Goal: Task Accomplishment & Management: Use online tool/utility

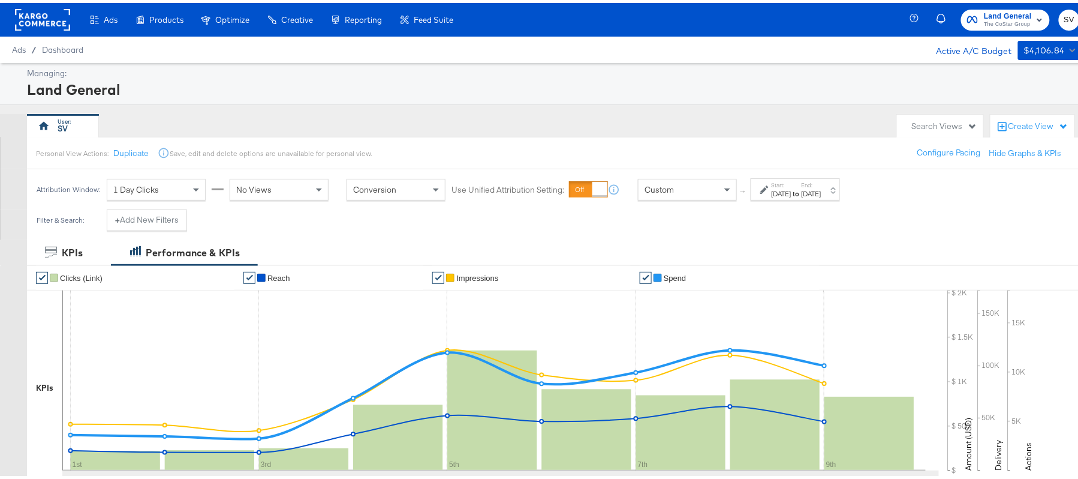
scroll to position [397, 0]
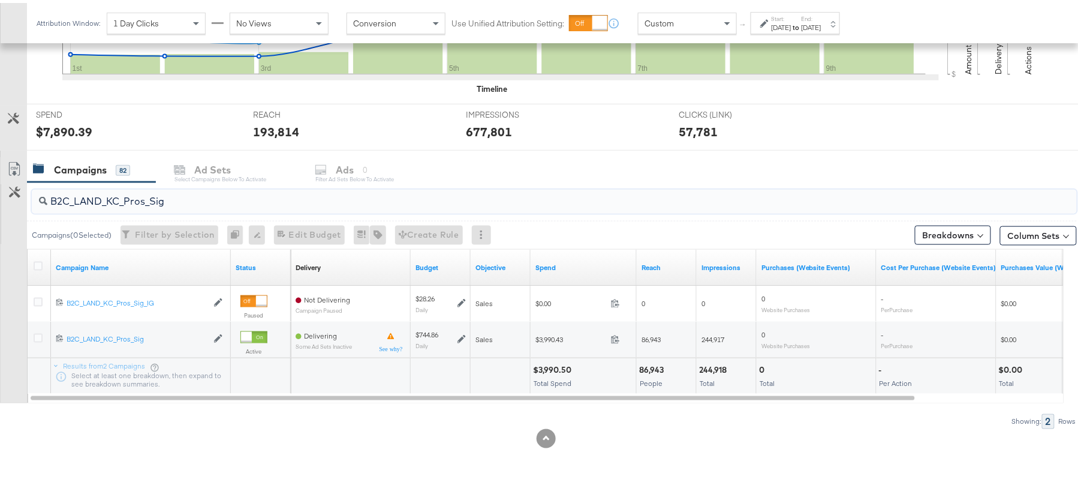
click at [171, 186] on input "B2C_LAND_KC_Pros_Sig" at bounding box center [514, 193] width 934 height 23
paste input "RT_Sig_24"
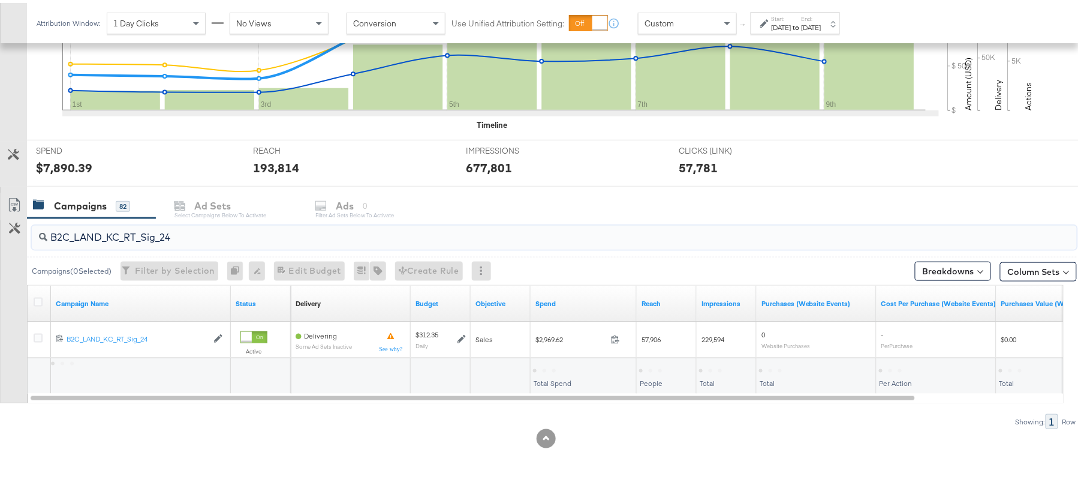
scroll to position [361, 0]
type input "B2C_LAND_KC_RT_Sig_24"
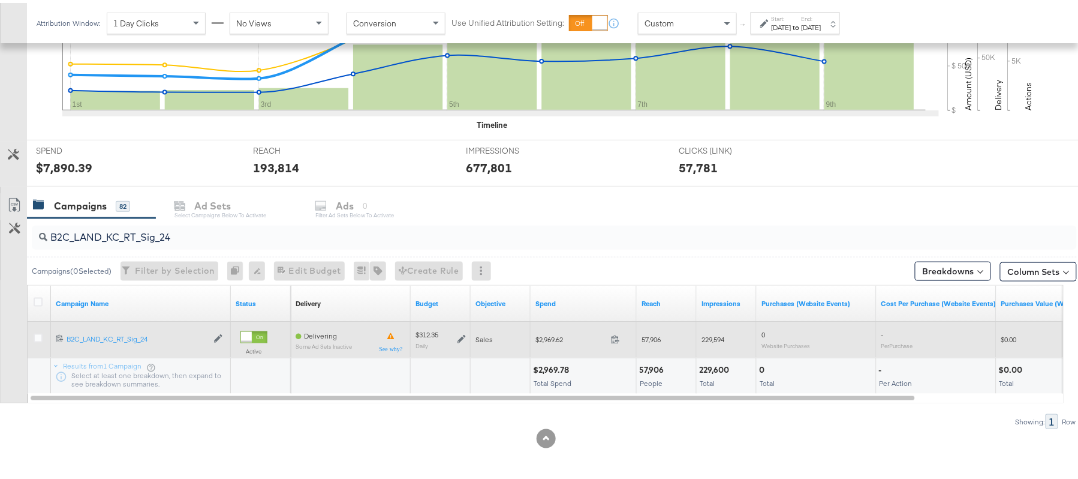
click at [459, 338] on icon at bounding box center [462, 336] width 8 height 8
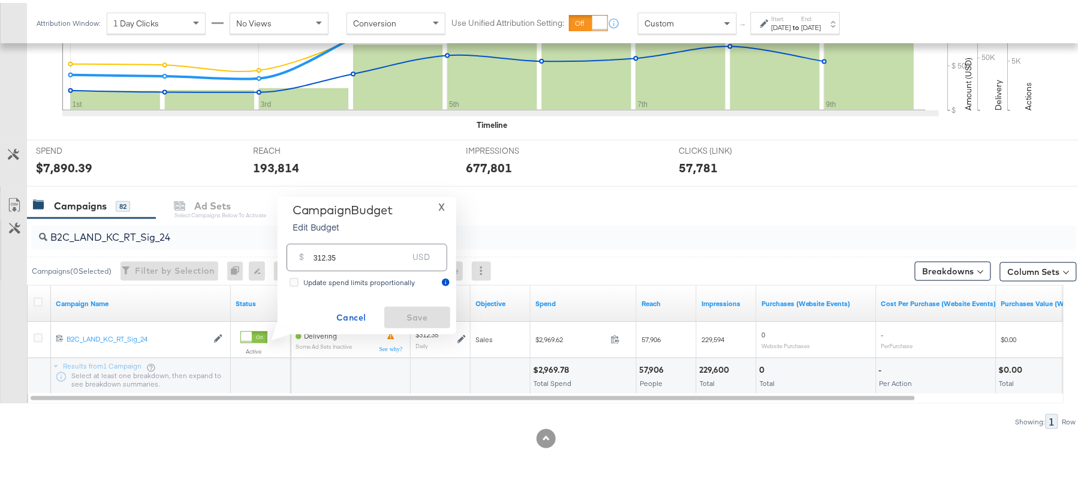
click at [187, 229] on input "B2C_LAND_KC_RT_Sig_24" at bounding box center [514, 229] width 934 height 23
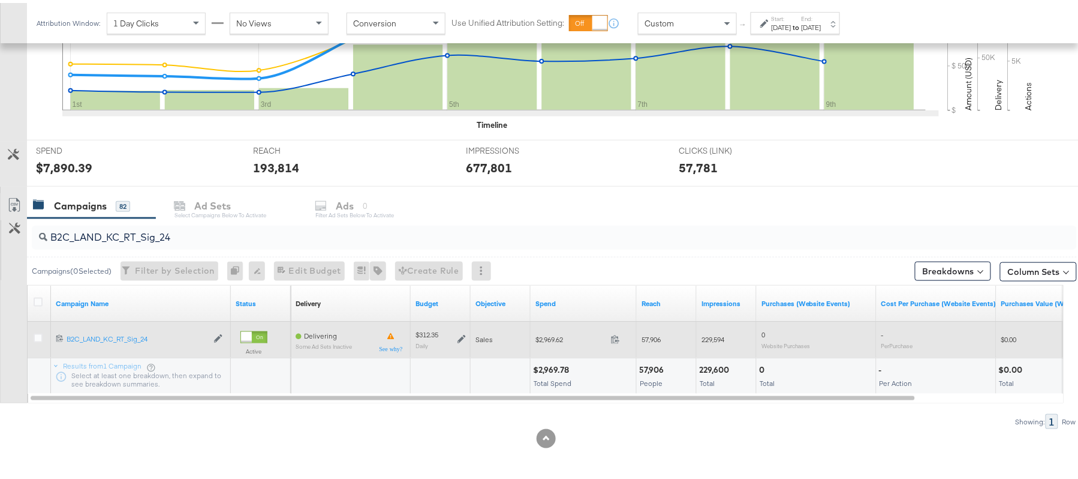
click at [461, 334] on icon at bounding box center [462, 336] width 8 height 8
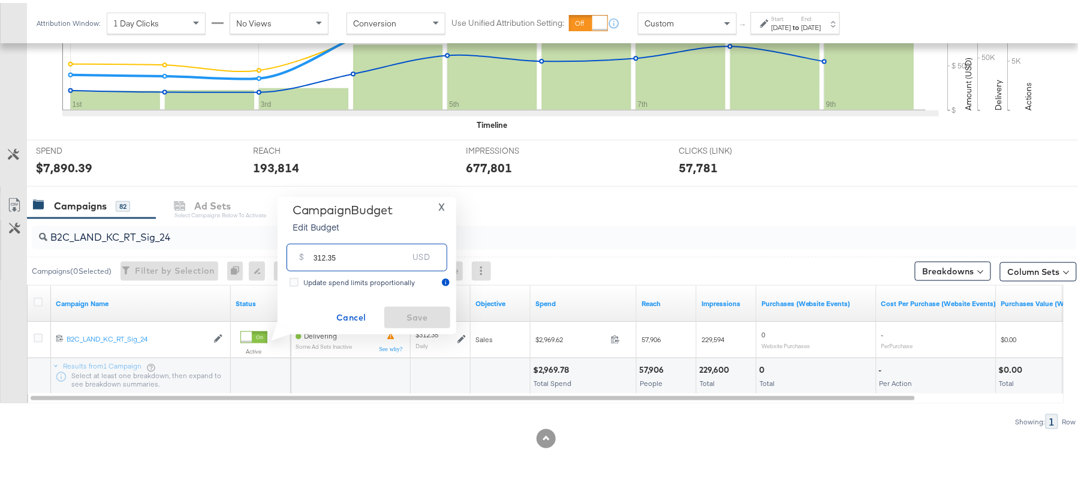
click at [365, 259] on input "312.35" at bounding box center [361, 249] width 95 height 26
paste input "$328.6"
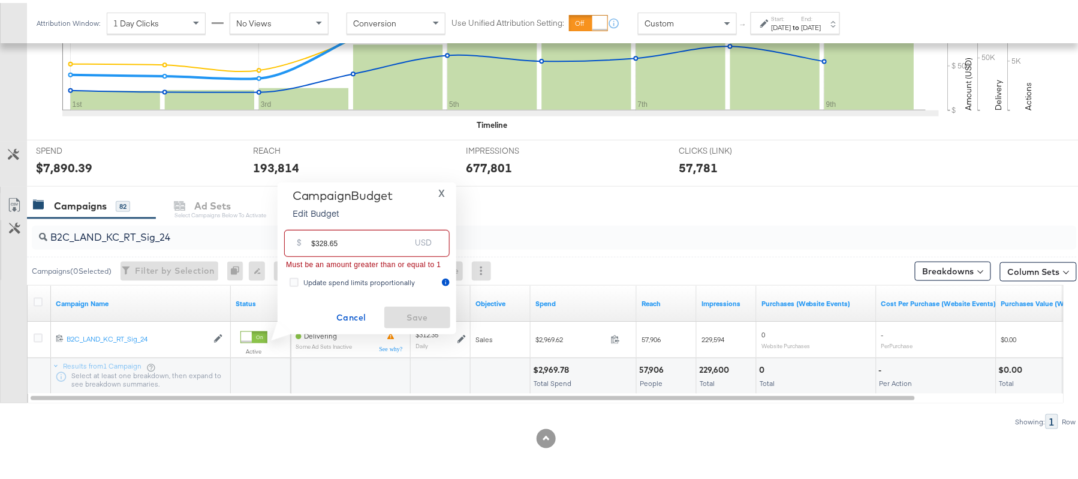
click at [313, 237] on input "$328.65" at bounding box center [360, 235] width 99 height 26
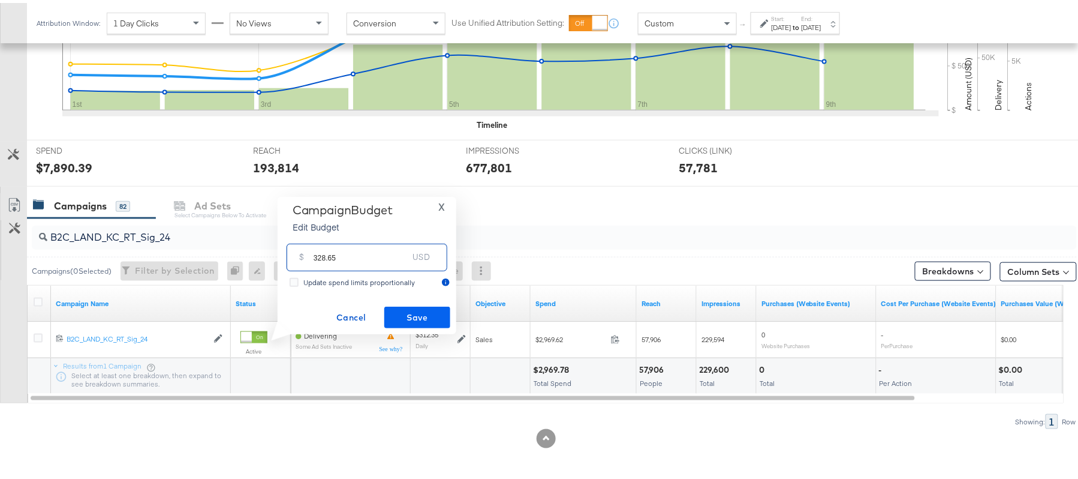
type input "328.65"
click at [413, 308] on span "Save" at bounding box center [417, 314] width 56 height 15
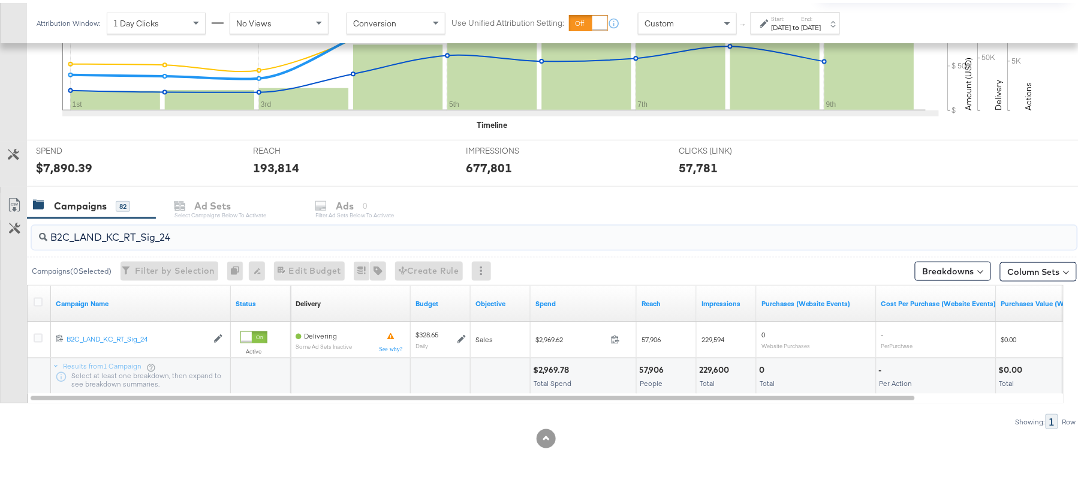
click at [148, 228] on input "B2C_LAND_KC_RT_Sig_24" at bounding box center [514, 229] width 934 height 23
paste input "B_Ecommerce_KC_Retargeting_LW&LOA_Traffic"
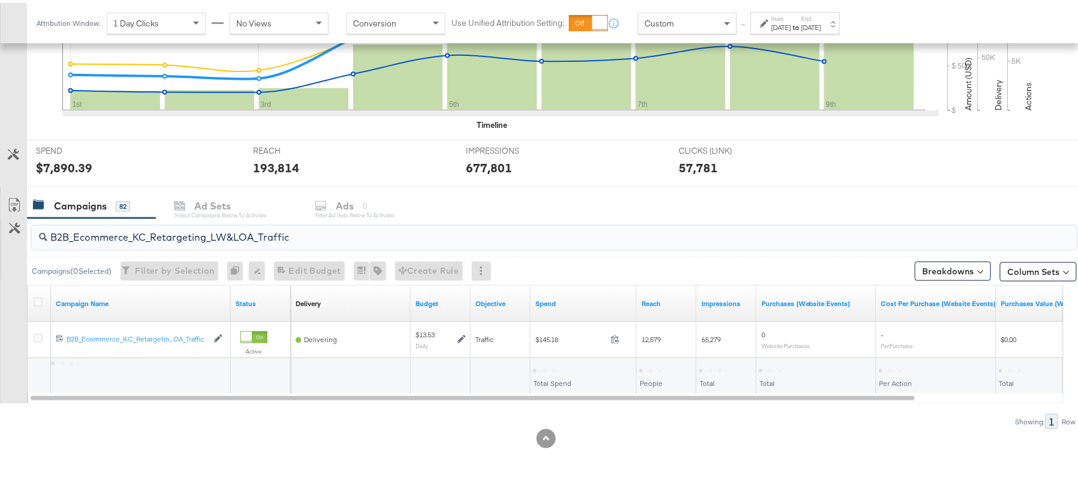
type input "B2B_Ecommerce_KC_Retargeting_LW&LOA_Traffic"
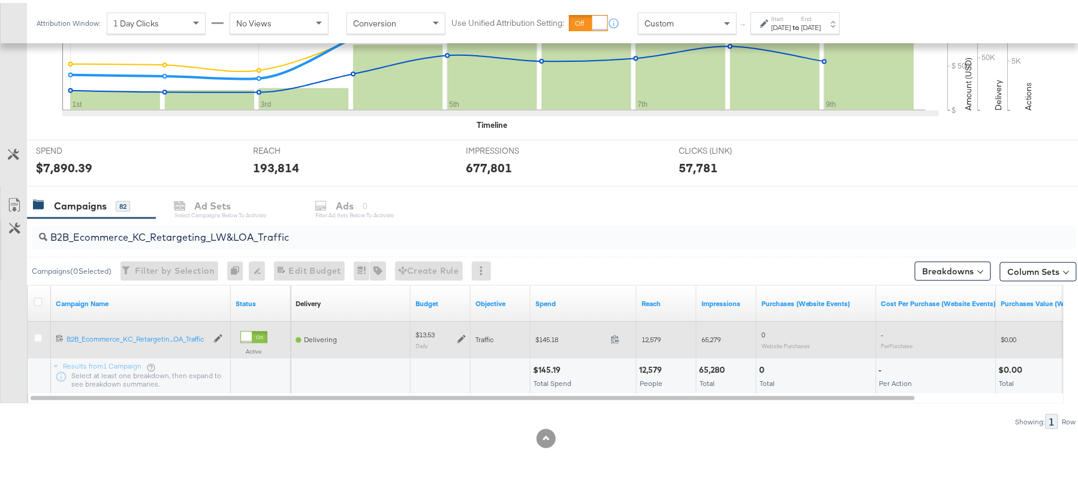
click at [463, 341] on div "$13.53 Daily" at bounding box center [441, 336] width 50 height 19
click at [461, 336] on icon at bounding box center [462, 336] width 8 height 8
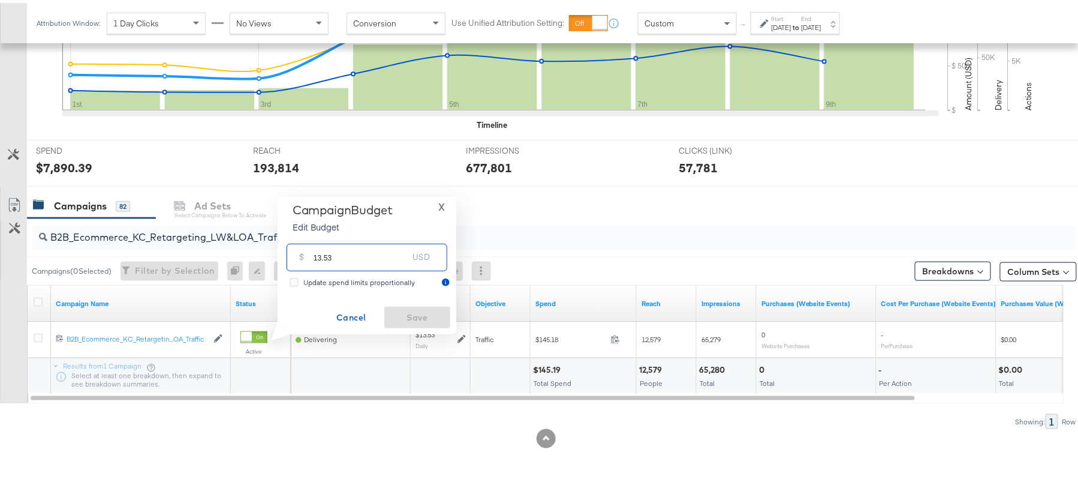
click at [355, 257] on input "13.53" at bounding box center [361, 249] width 95 height 26
paste input "$16.1"
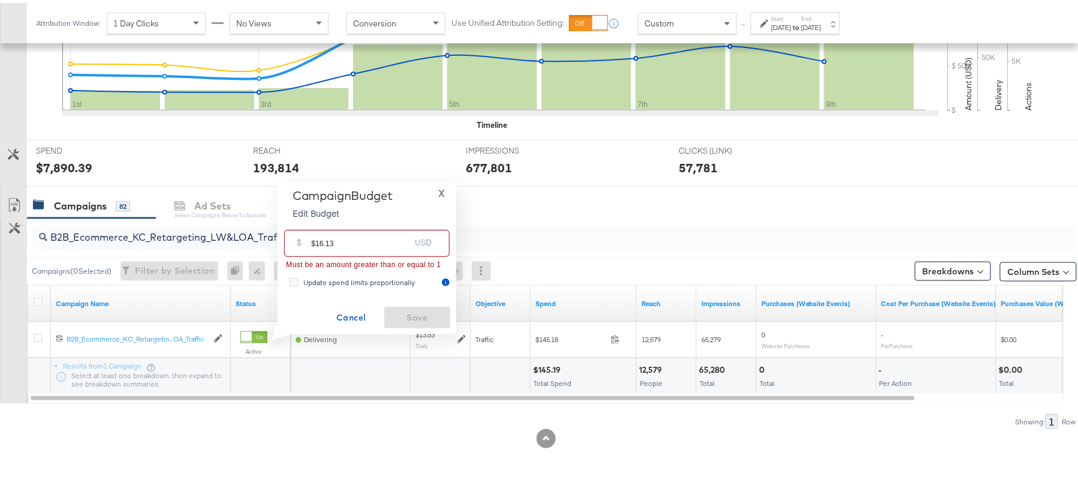
click at [315, 236] on input "$16.13" at bounding box center [360, 235] width 99 height 26
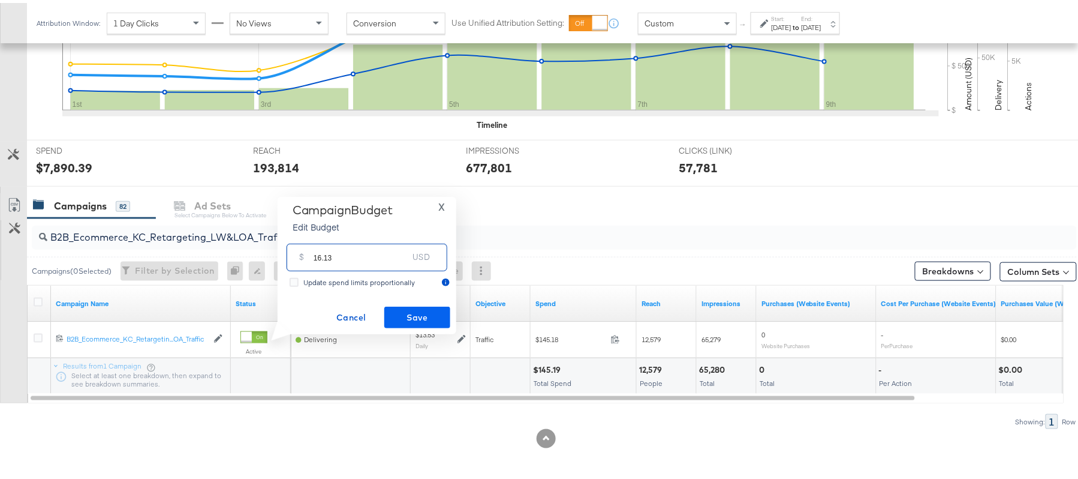
type input "16.13"
click at [408, 309] on span "Save" at bounding box center [417, 314] width 56 height 15
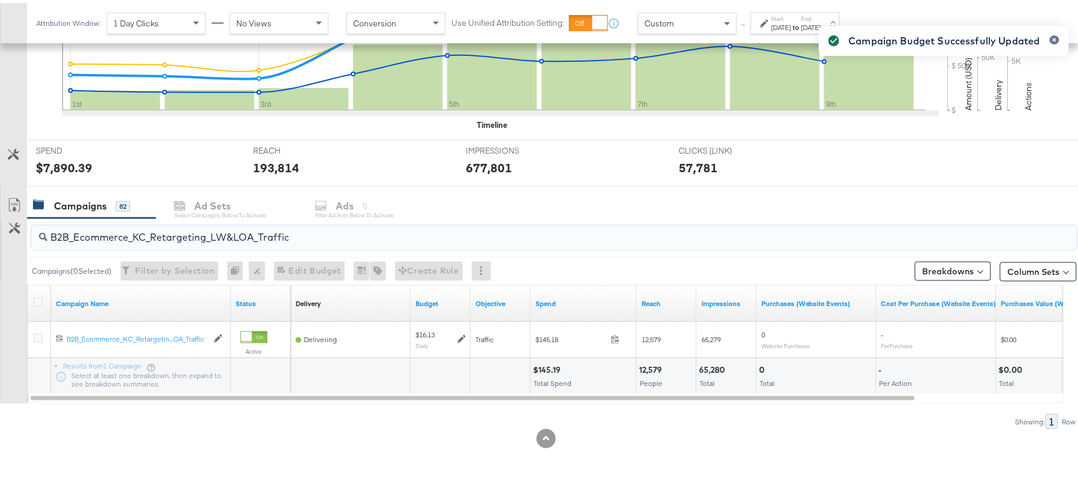
click at [137, 235] on input "B2B_Ecommerce_KC_Retargeting_LW&LOA_Traffic" at bounding box center [514, 229] width 934 height 23
paste input "KC_Retargeting_Prospects & Clients_Conversions"
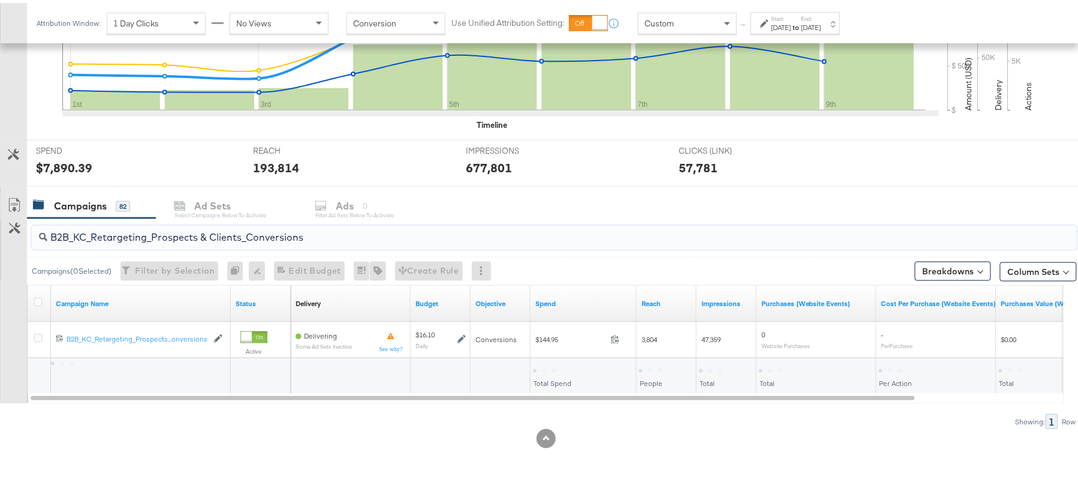
type input "B2B_KC_Retargeting_Prospects & Clients_Conversions"
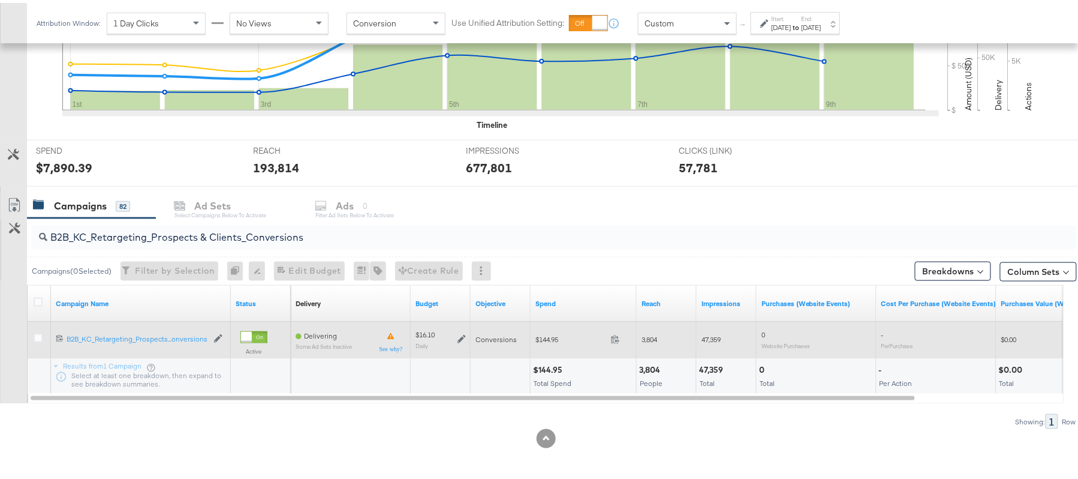
click at [464, 336] on icon at bounding box center [462, 336] width 8 height 8
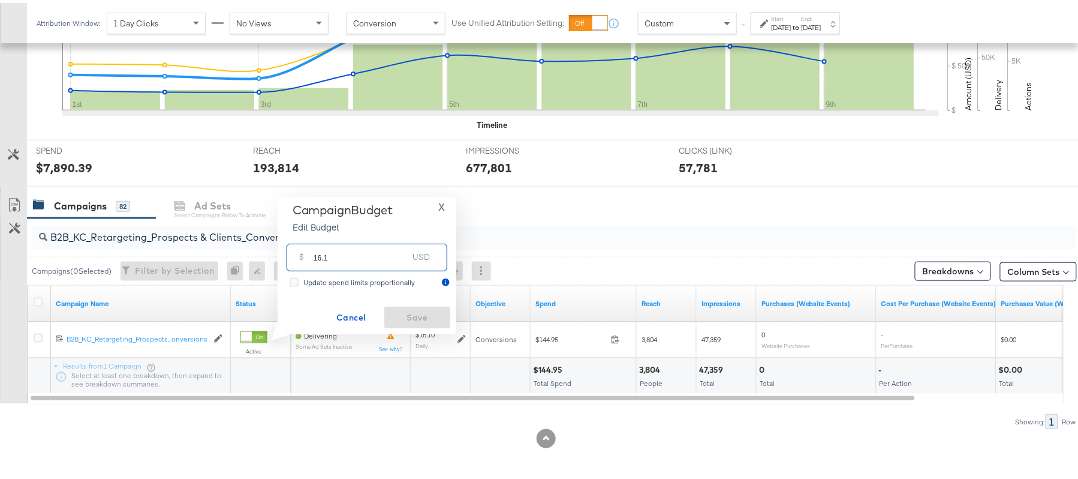
click at [360, 259] on input "16.1" at bounding box center [361, 249] width 95 height 26
paste input "$16.14"
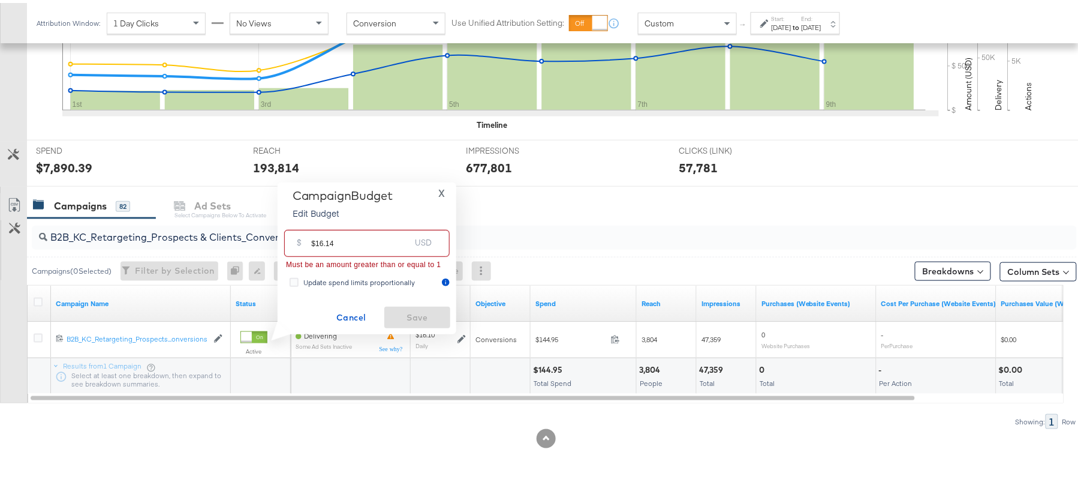
click at [317, 240] on input "$16.14" at bounding box center [360, 235] width 99 height 26
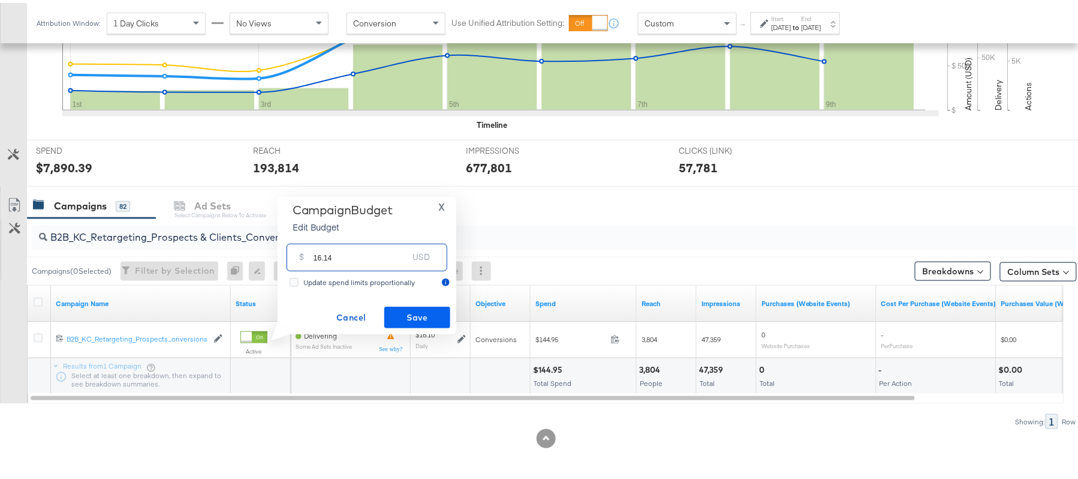
type input "16.14"
click at [414, 319] on span "Save" at bounding box center [417, 314] width 56 height 15
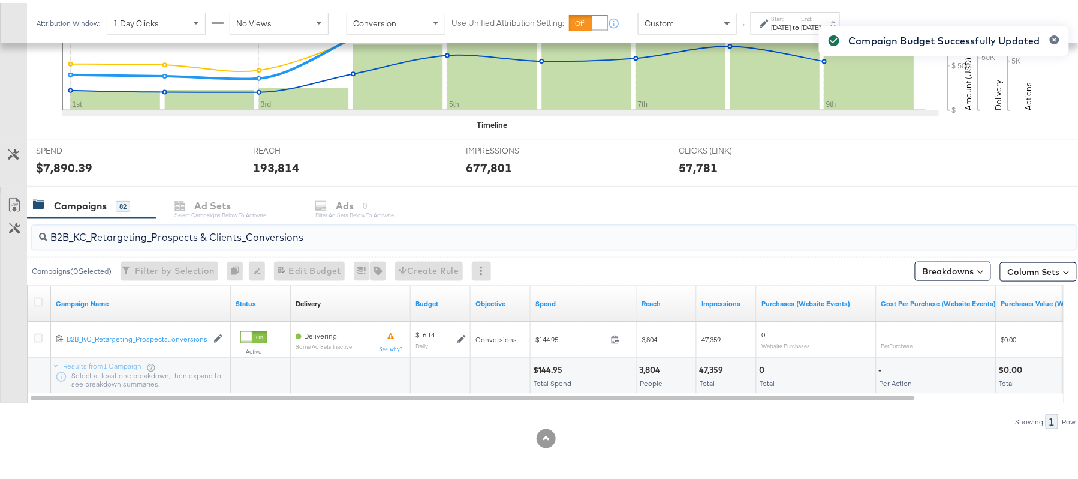
click at [199, 224] on input "B2B_KC_Retargeting_Prospects & Clients_Conversions" at bounding box center [514, 229] width 934 height 23
paste input "C_LAND_KC_Pros_Sig"
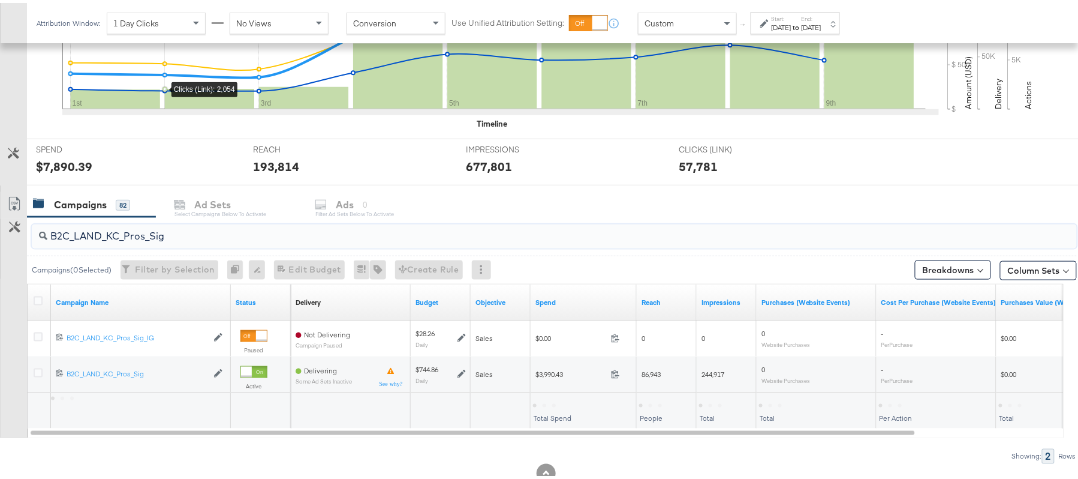
type input "B2C_LAND_KC_Pros_Sig"
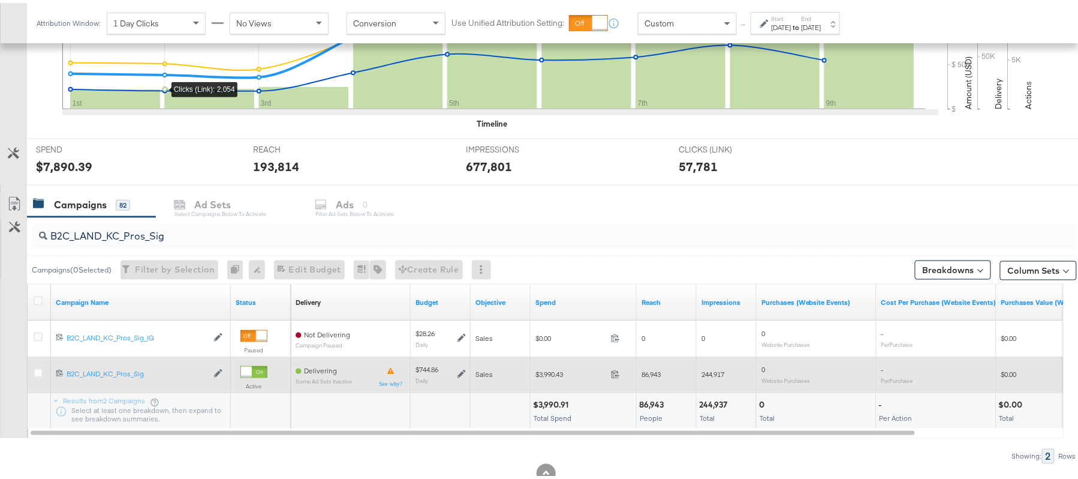
click at [459, 374] on icon at bounding box center [462, 371] width 8 height 8
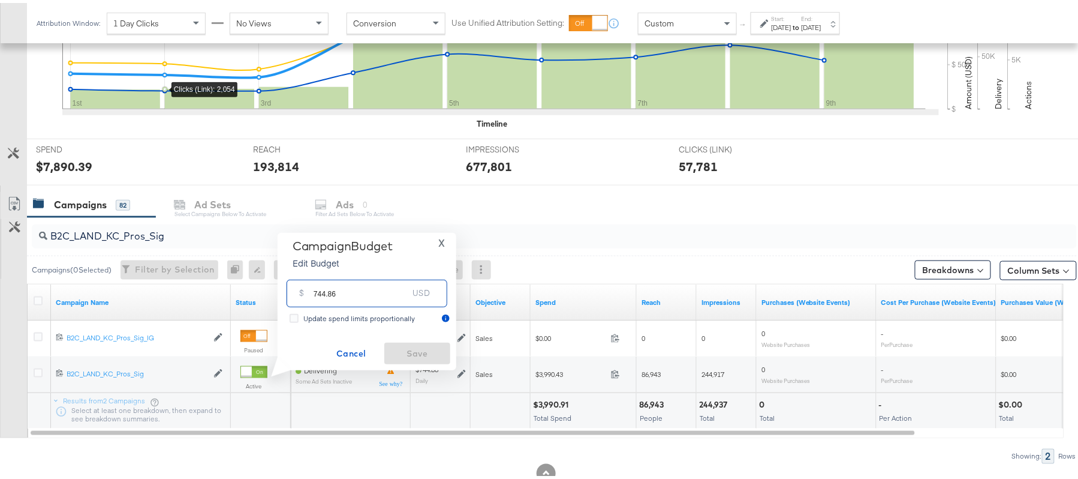
click at [377, 296] on input "744.86" at bounding box center [361, 285] width 95 height 26
paste input "$595.89"
click at [315, 275] on input "$595.89" at bounding box center [360, 271] width 99 height 26
type input "595.89"
click at [414, 343] on span "Save" at bounding box center [417, 350] width 56 height 15
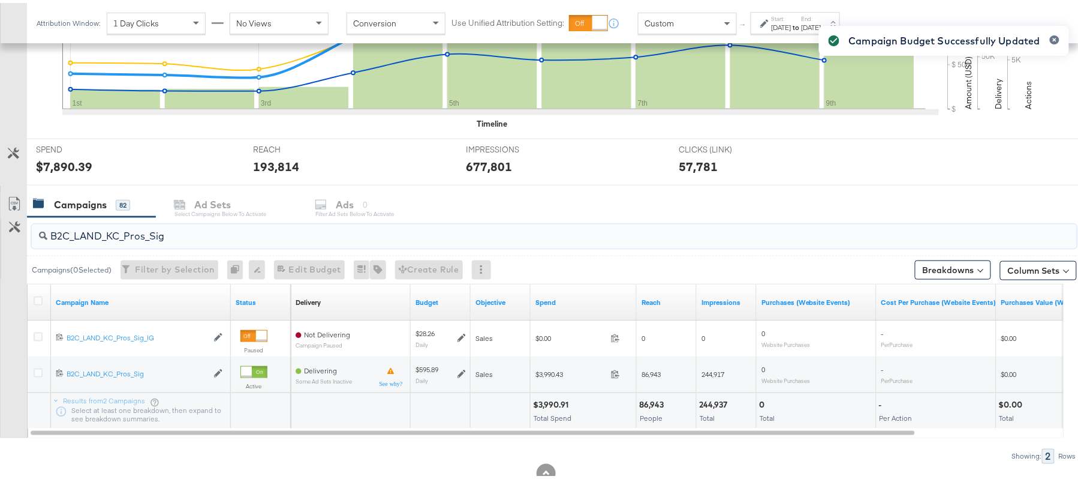
click at [166, 230] on input "B2C_LAND_KC_Pros_Sig" at bounding box center [514, 227] width 934 height 23
paste input "RT_Sig_24"
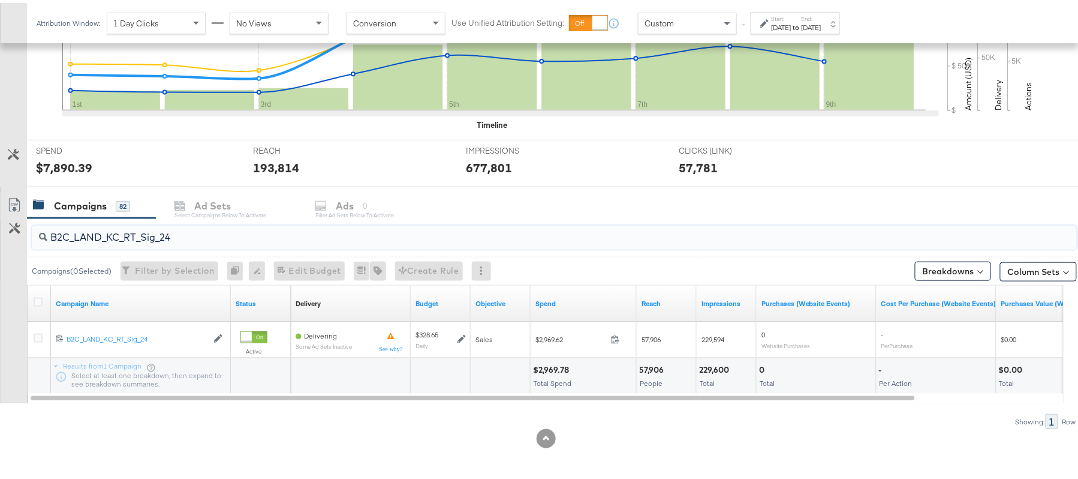
paste input "B_Ecommerce_KC_Retargeting_LW&LOA_Traffic"
paste input "KC_Retargeting_Prospects & Clients_Conversions"
paste input "C_LAND_KC_Pros_Sig"
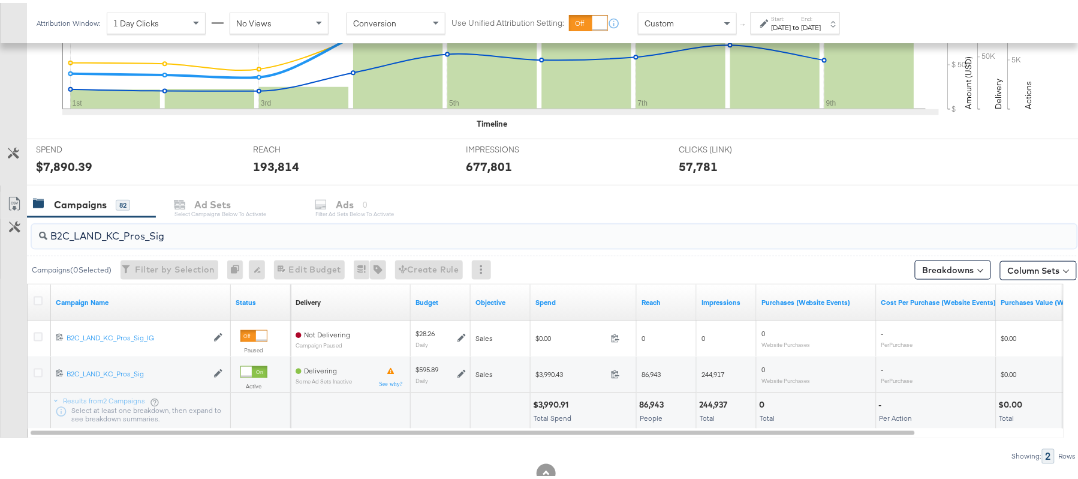
type input "B2C_LAND_KC_Pros_Sig"
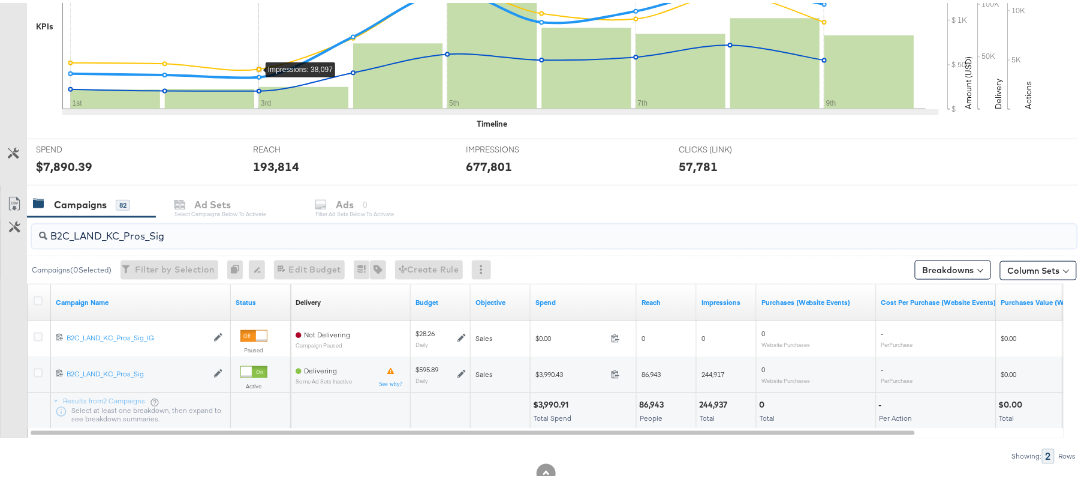
scroll to position [0, 0]
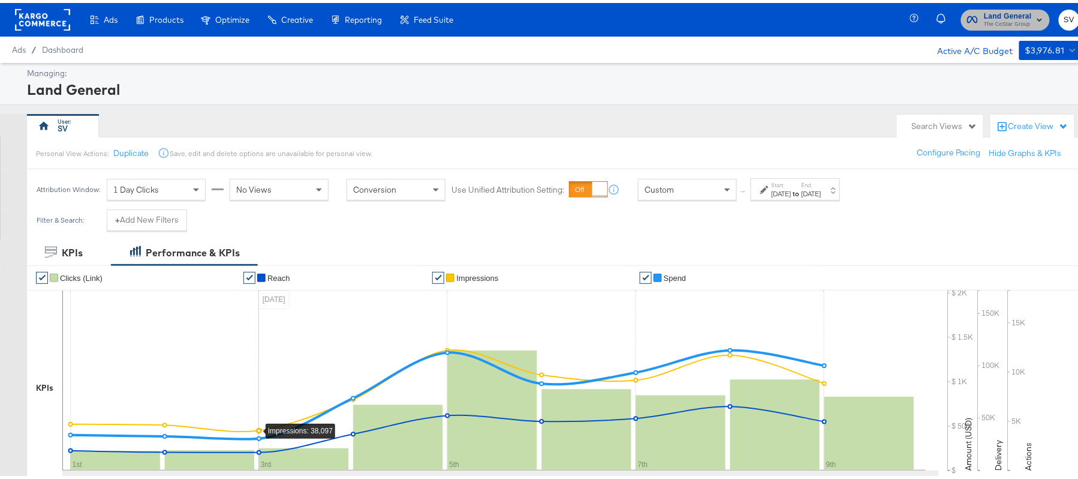
click at [994, 23] on span "The CoStar Group" at bounding box center [1008, 22] width 48 height 10
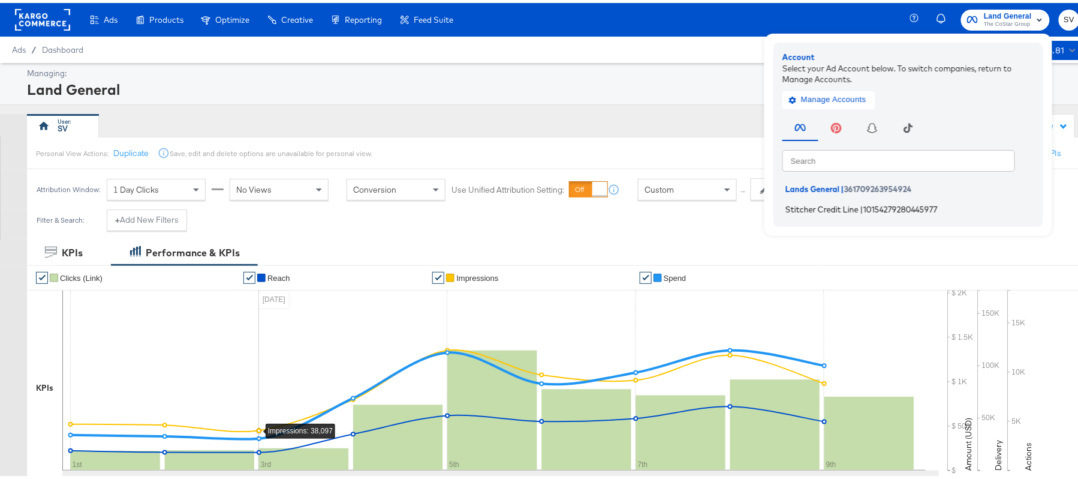
click at [807, 199] on li "Stitcher Credit Line | 10154279280445977" at bounding box center [912, 205] width 258 height 17
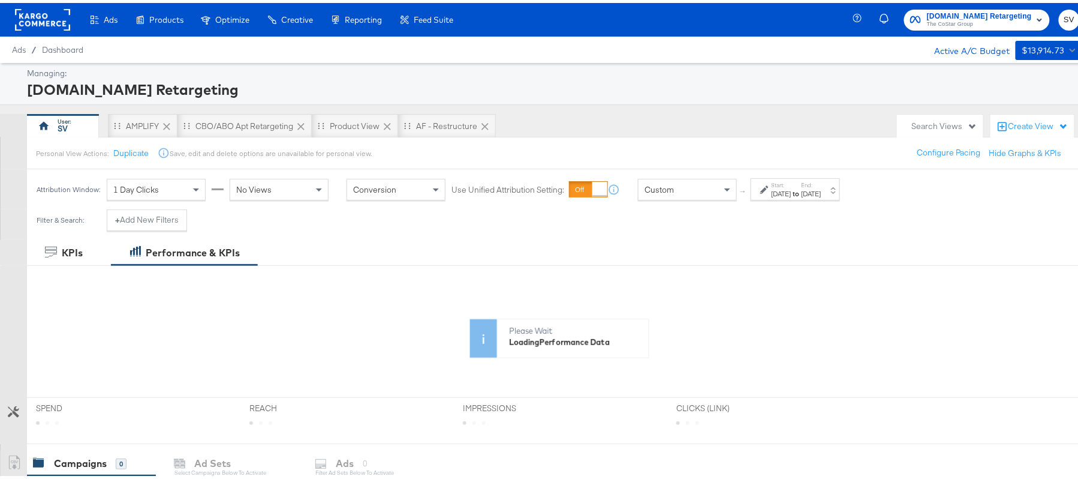
click at [822, 183] on div "Start: [DATE] to End: [DATE]" at bounding box center [797, 186] width 50 height 17
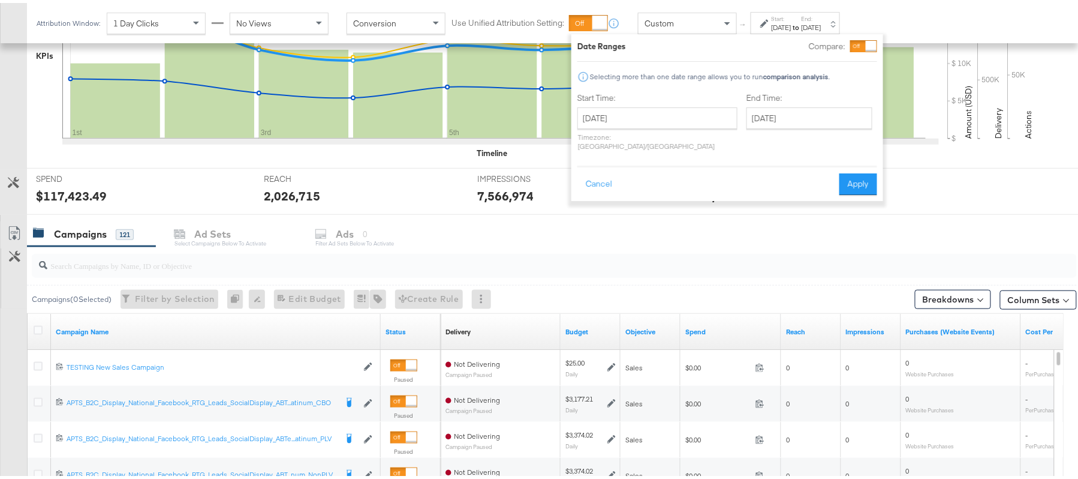
scroll to position [336, 0]
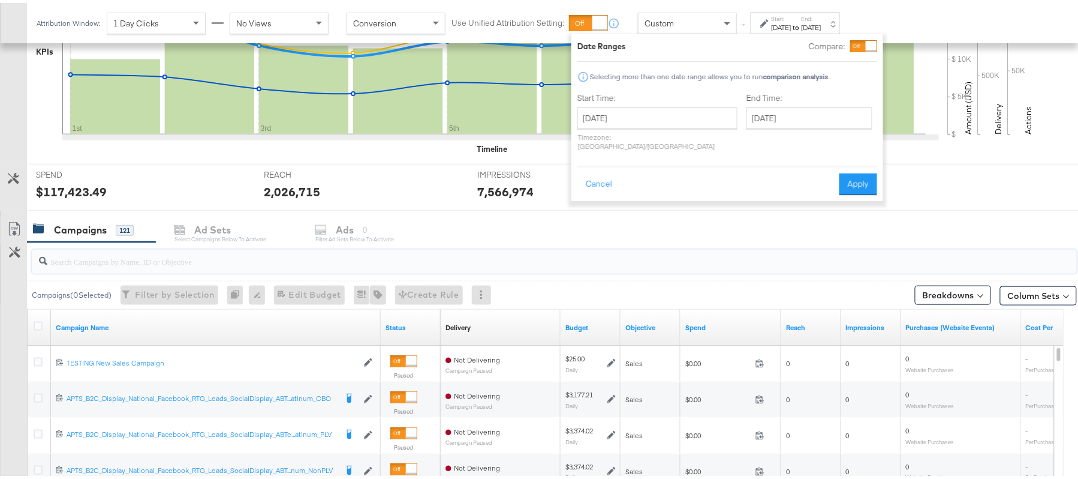
click at [103, 253] on input "search" at bounding box center [514, 253] width 934 height 23
paste input "APTS_B2C_Display_National_Facebook_RTG_Leads_SocialDisplay_Retargeting_Diamond_…"
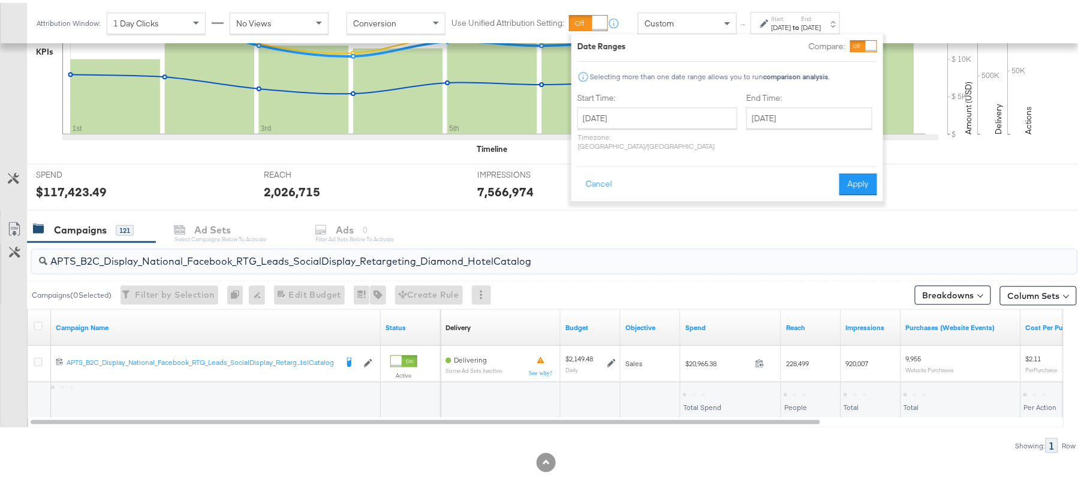
type input "APTS_B2C_Display_National_Facebook_RTG_Leads_SocialDisplay_Retargeting_Diamond_…"
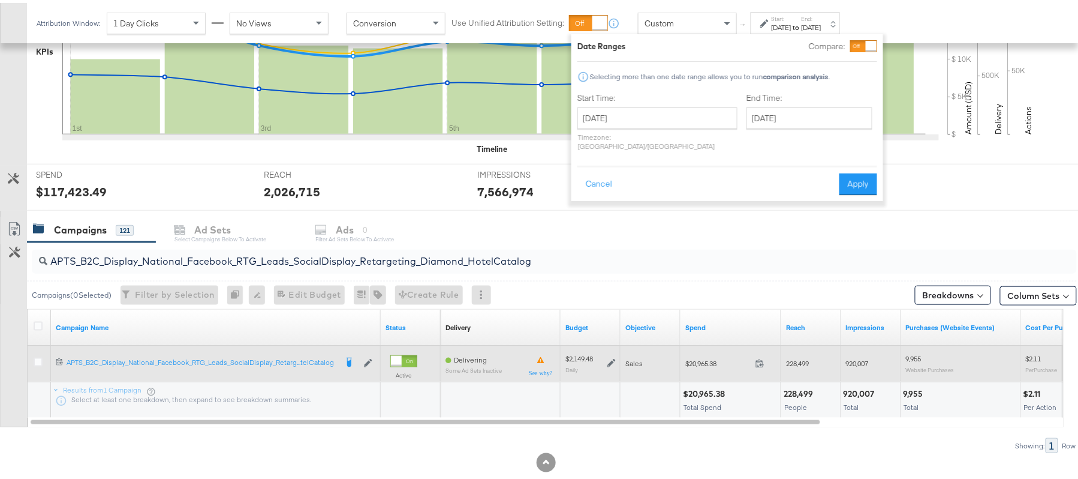
click at [608, 360] on icon at bounding box center [611, 360] width 8 height 8
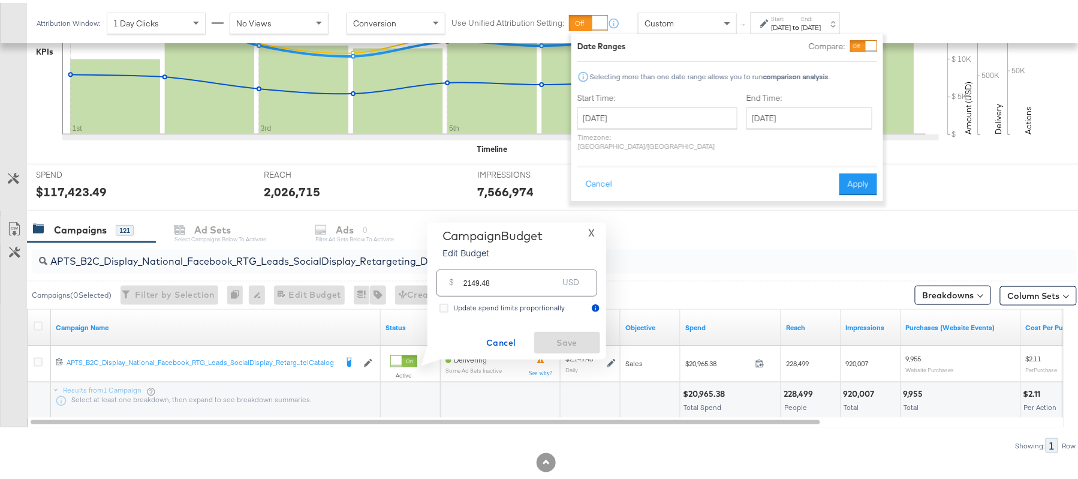
click at [520, 281] on input "2149.48" at bounding box center [511, 275] width 95 height 26
paste input "$1,934.53"
click at [476, 263] on input "$1,934.53" at bounding box center [510, 261] width 99 height 26
type input "1934.53"
click at [565, 332] on span "Save" at bounding box center [567, 339] width 56 height 15
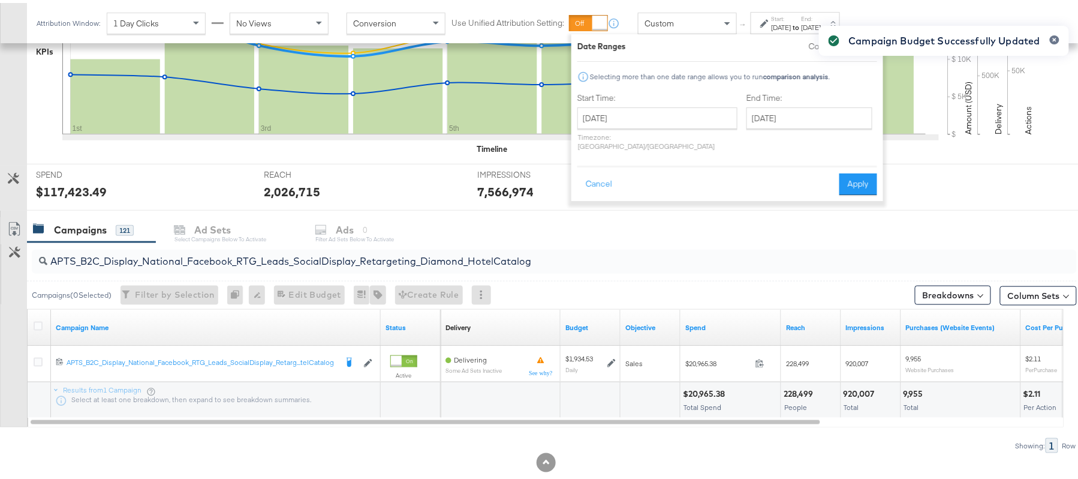
click at [173, 261] on input "APTS_B2C_Display_National_Facebook_RTG_Leads_SocialDisplay_Retargeting_Diamond_…" at bounding box center [514, 253] width 934 height 23
paste input "alwayson_Retargeting_DARE24_DiamondPlatinum"
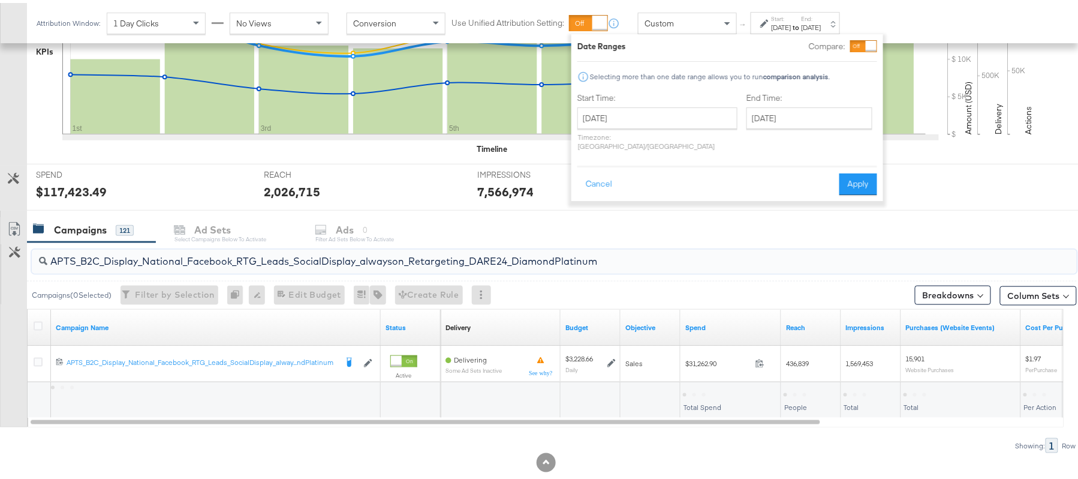
type input "APTS_B2C_Display_National_Facebook_RTG_Leads_SocialDisplay_alwayson_Retargeting…"
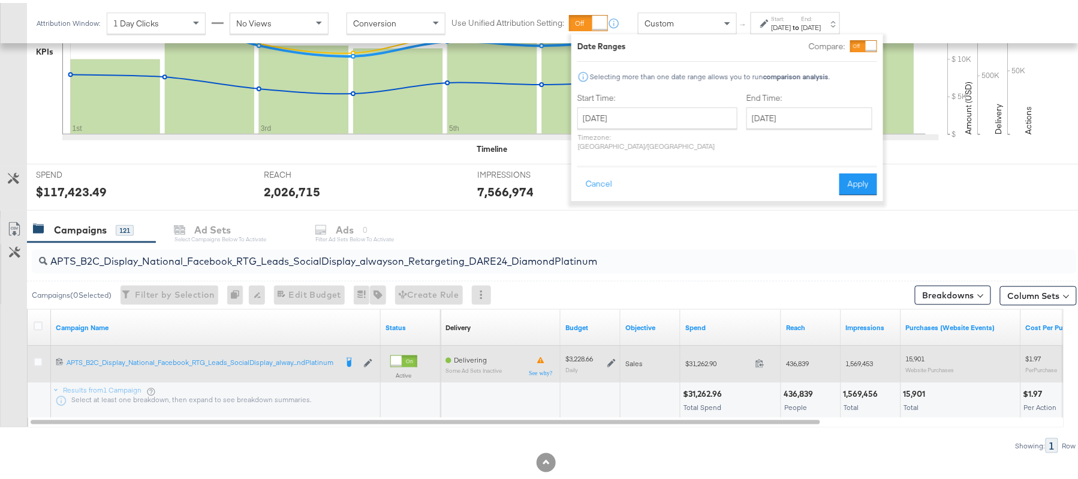
drag, startPoint x: 615, startPoint y: 356, endPoint x: 607, endPoint y: 363, distance: 11.1
click at [607, 363] on div "$3,228.66 Daily" at bounding box center [590, 360] width 50 height 19
click at [607, 363] on icon at bounding box center [611, 360] width 8 height 8
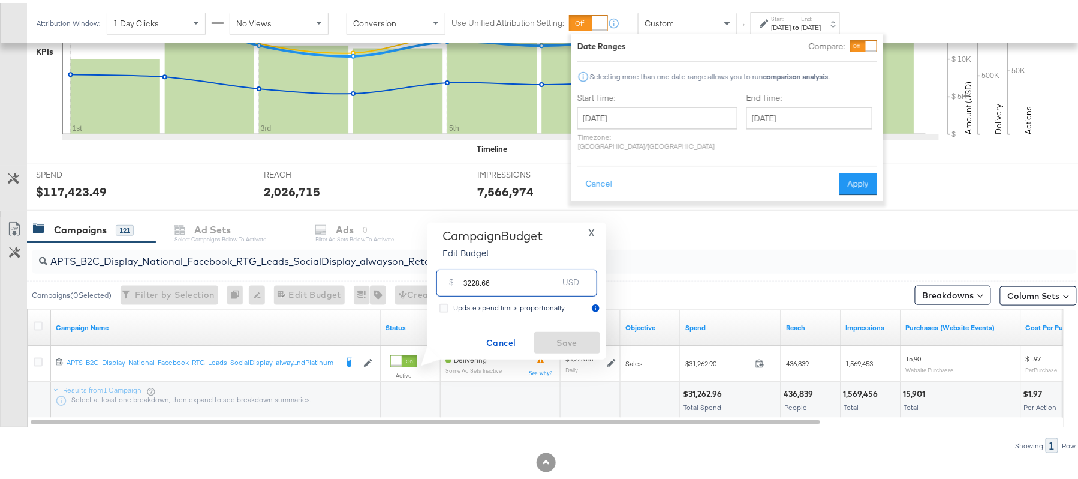
click at [498, 281] on input "3228.66" at bounding box center [511, 275] width 95 height 26
paste input "$3,067.23"
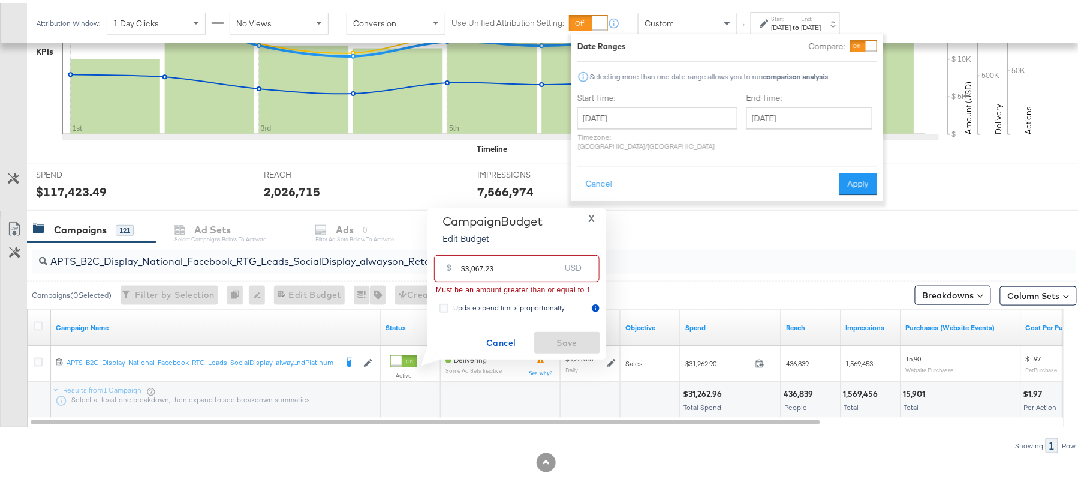
click at [473, 267] on input "$3,067.23" at bounding box center [510, 261] width 99 height 26
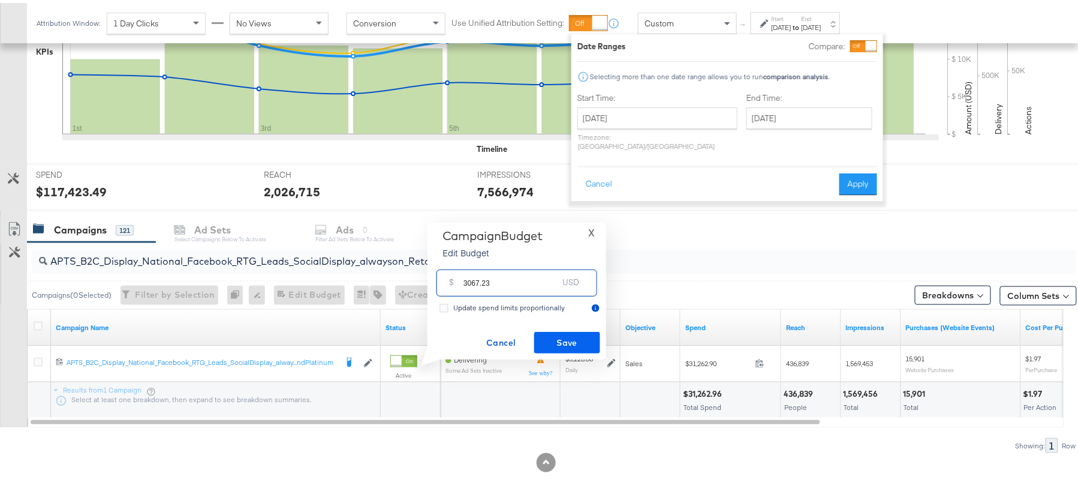
type input "3067.23"
click at [564, 334] on span "Save" at bounding box center [567, 339] width 56 height 15
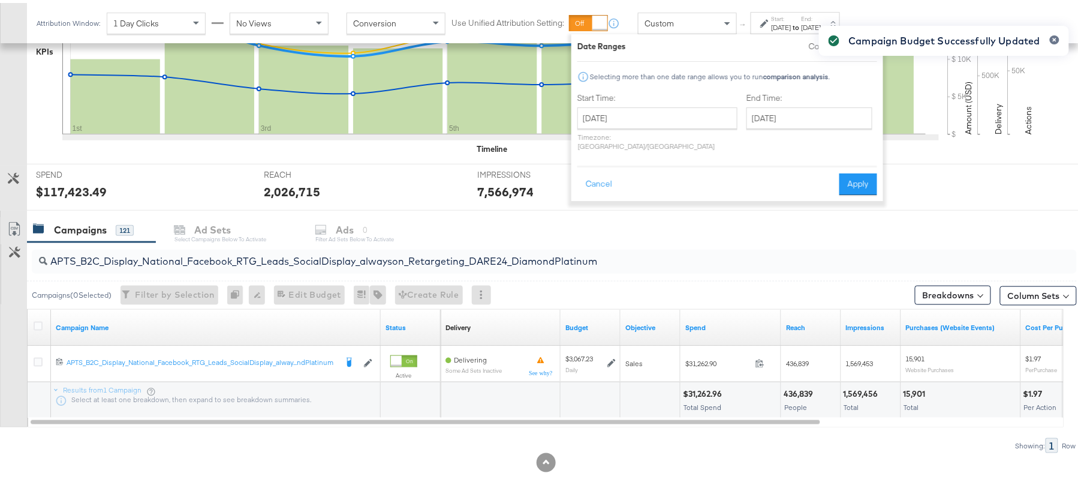
click at [157, 265] on input "APTS_B2C_Display_National_Facebook_RTG_Leads_SocialDisplay_alwayson_Retargeting…" at bounding box center [514, 253] width 934 height 23
paste input "FR_B2C_Display_National_Facebook_RTG_Leads_SocialDisplay_alwayson_Retargeting_FR"
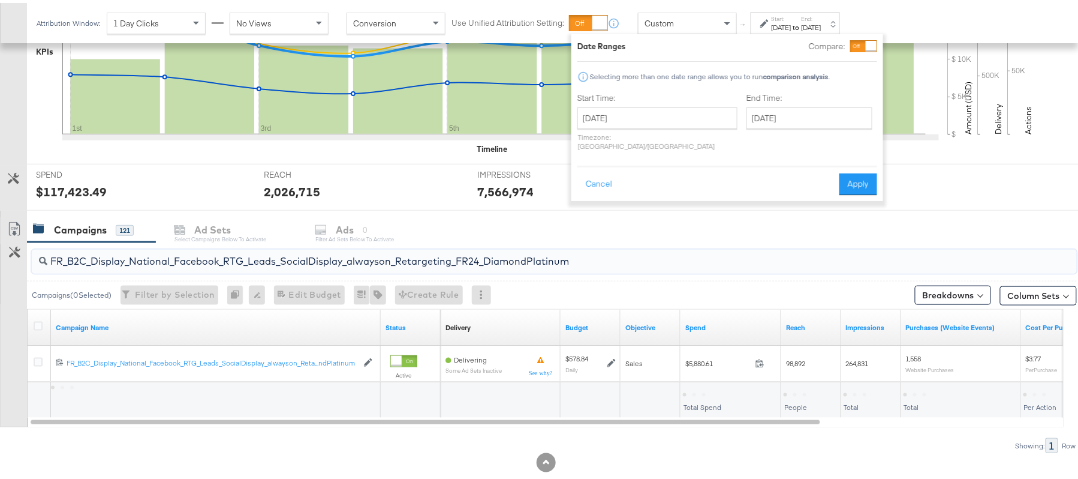
type input "FR_B2C_Display_National_Facebook_RTG_Leads_SocialDisplay_alwayson_Retargeting_F…"
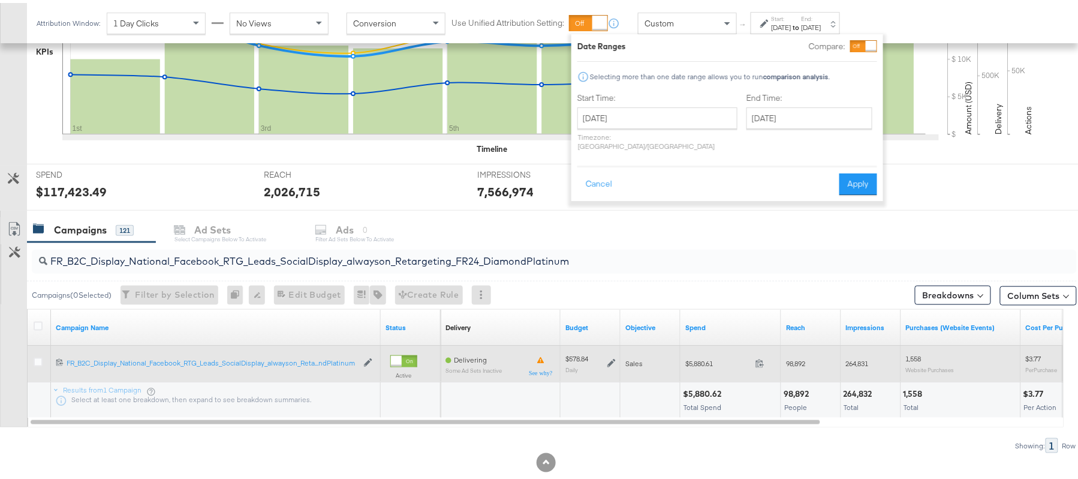
click at [609, 365] on icon at bounding box center [611, 360] width 8 height 8
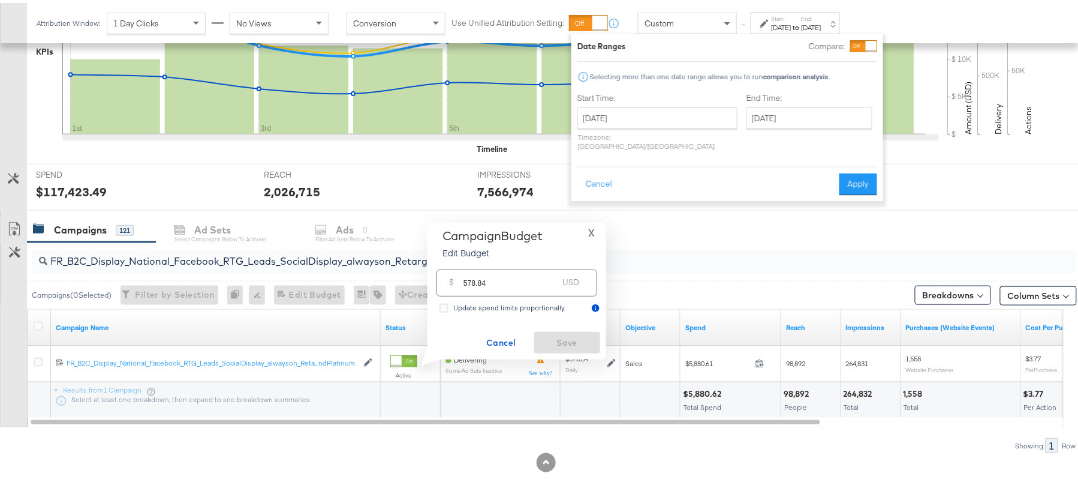
click at [520, 281] on input "578.84" at bounding box center [511, 275] width 95 height 26
paste input "$665.67"
click at [463, 262] on input "$665.67" at bounding box center [510, 261] width 99 height 26
type input "665.67"
click at [564, 338] on span "Save" at bounding box center [567, 339] width 56 height 15
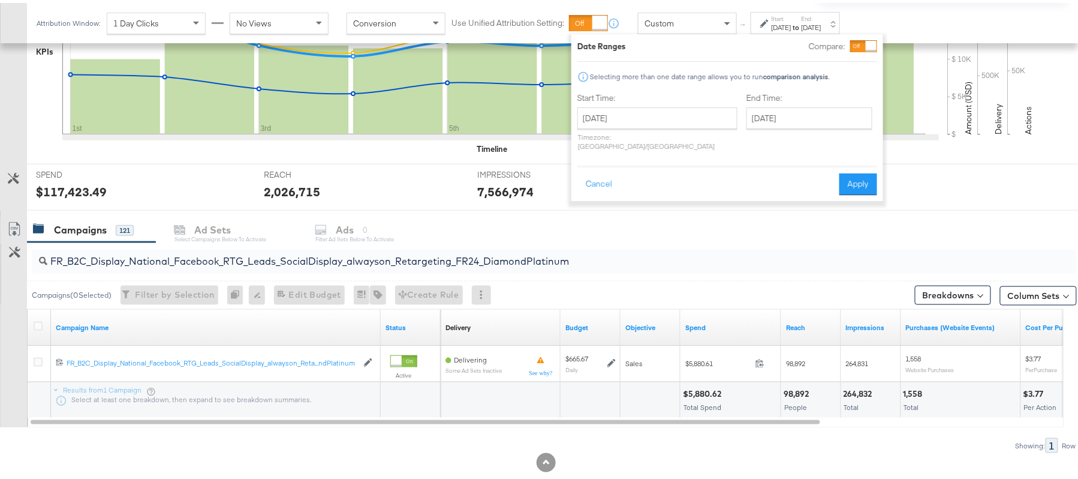
click at [255, 270] on div "FR_B2C_Display_National_Facebook_RTG_Leads_SocialDisplay_alwayson_Retargeting_F…" at bounding box center [554, 258] width 1045 height 24
paste input "AF_B2C_Display_National_Facebook_RTG_Leads_SocialDisplay_alwayson_Retargeting_AF"
click at [218, 261] on input "AF_B2C_Display_National_Facebook_RTG_Leads_SocialDisplay_alwayson_Retargeting_A…" at bounding box center [514, 253] width 934 height 23
paste input "HL_B2C_Display_National_Facebook_RTG_Leads_SocialDisplay_alwayson_Retargeting_A…"
type input "AHL_B2C_Display_National_Facebook_RTG_Leads_SocialDisplay_alwayson_Retargeting_…"
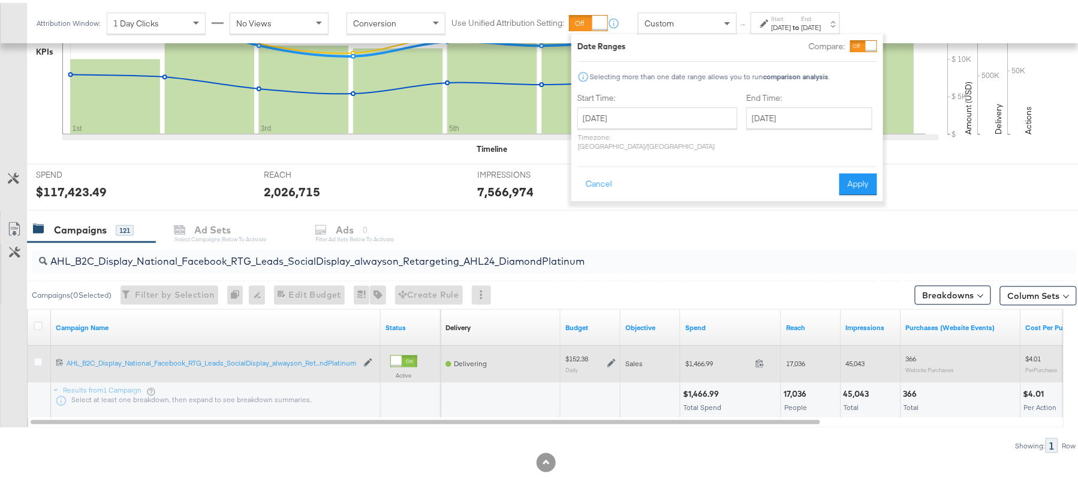
click at [614, 358] on icon at bounding box center [611, 360] width 8 height 8
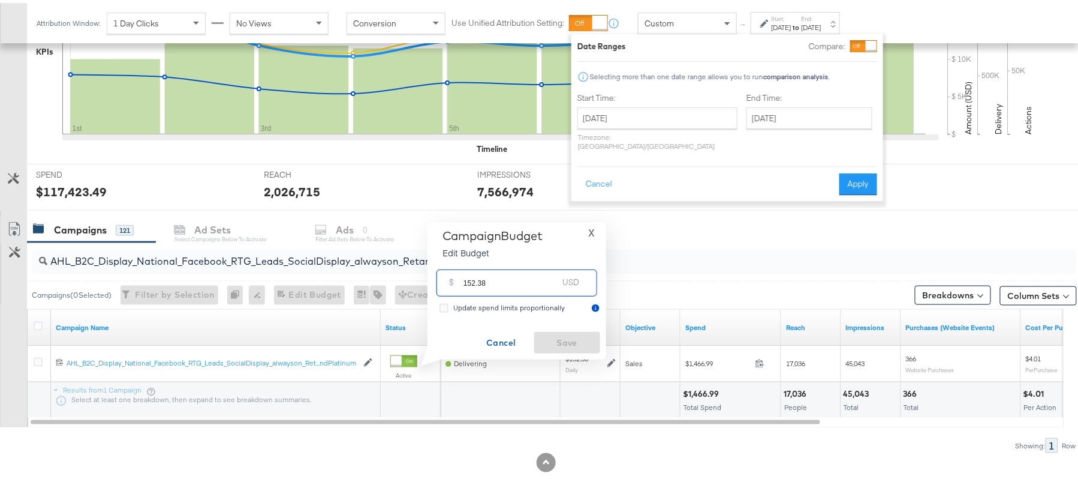
click at [513, 272] on input "152.38" at bounding box center [511, 275] width 95 height 26
paste input "$175.24"
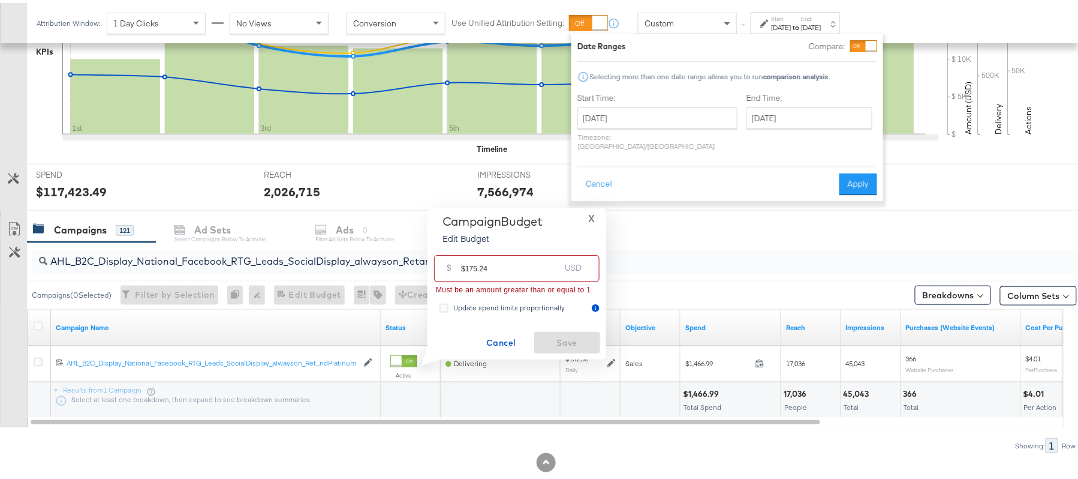
click at [465, 264] on input "$175.24" at bounding box center [510, 261] width 99 height 26
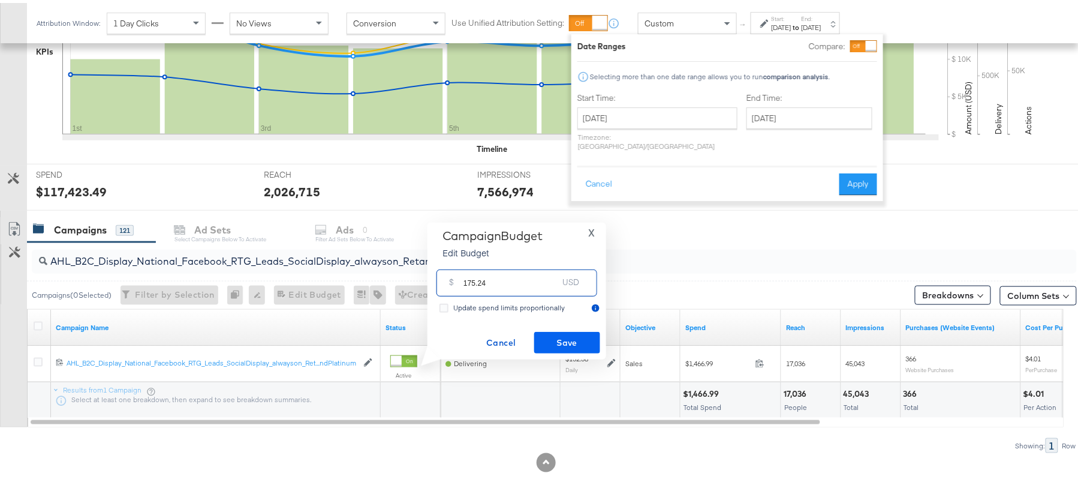
type input "175.24"
click at [564, 334] on span "Save" at bounding box center [567, 339] width 56 height 15
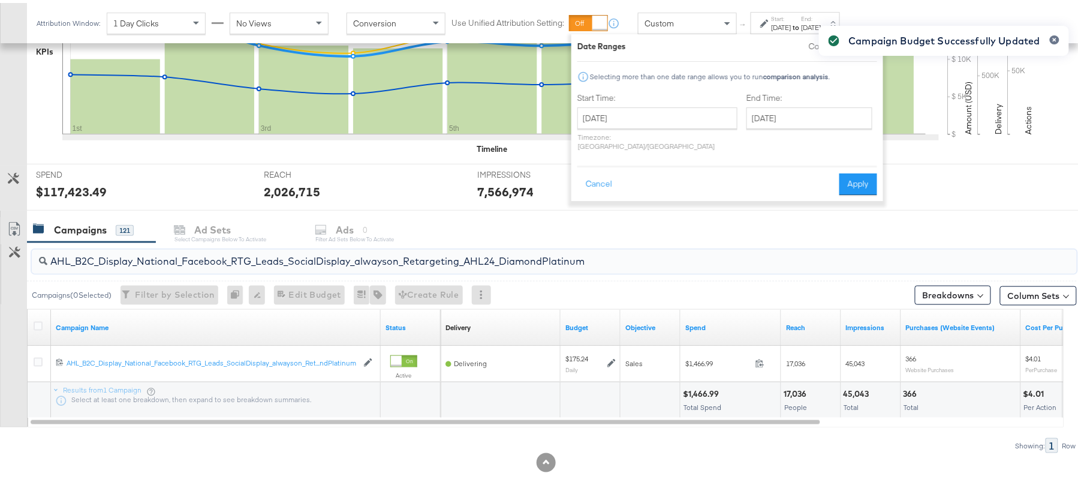
click at [174, 253] on input "AHL_B2C_Display_National_Facebook_RTG_Leads_SocialDisplay_alwayson_Retargeting_…" at bounding box center [514, 253] width 934 height 23
paste input "PTS_B2C_Display_National_Facebook_PRO_Traffic_SocialDisplay_alwayson_ASC_DARE24…"
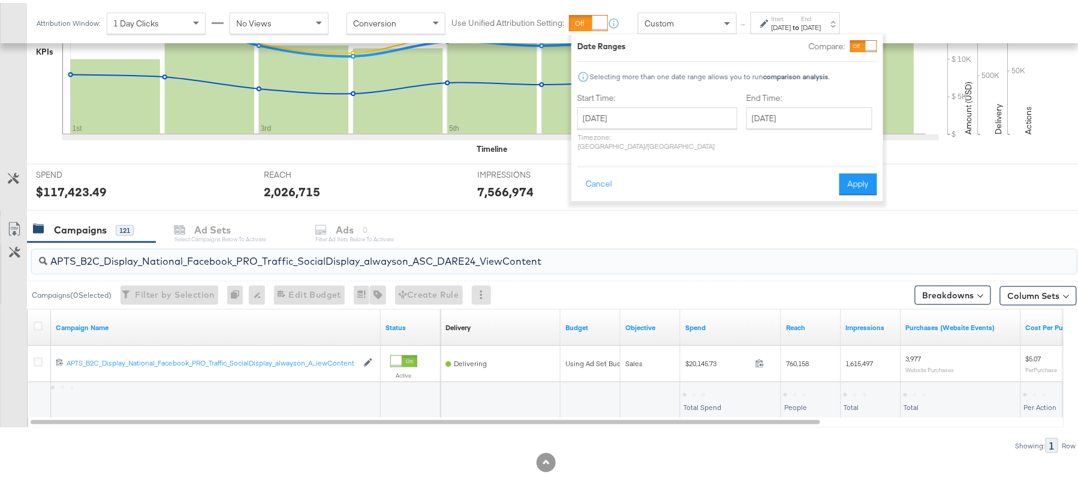
type input "APTS_B2C_Display_National_Facebook_PRO_Traffic_SocialDisplay_alwayson_ASC_DARE2…"
click at [35, 323] on icon at bounding box center [38, 322] width 9 height 9
click at [0, 0] on input "checkbox" at bounding box center [0, 0] width 0 height 0
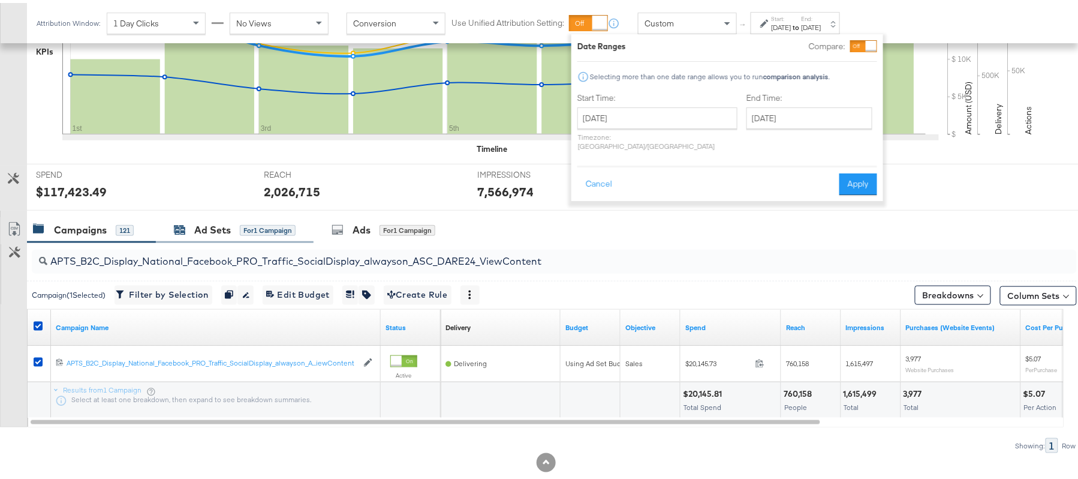
click at [223, 224] on div "Ad Sets" at bounding box center [212, 227] width 37 height 14
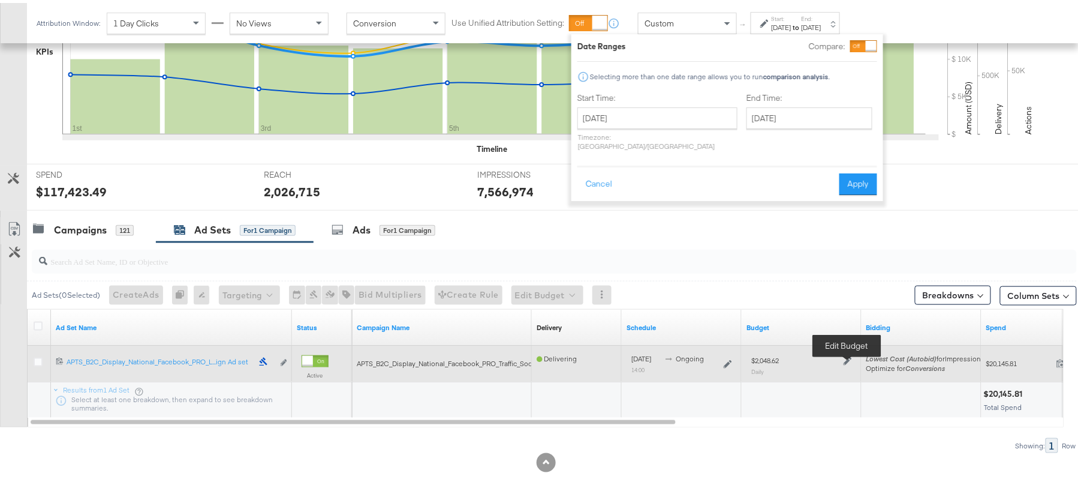
click at [848, 361] on icon at bounding box center [848, 358] width 8 height 8
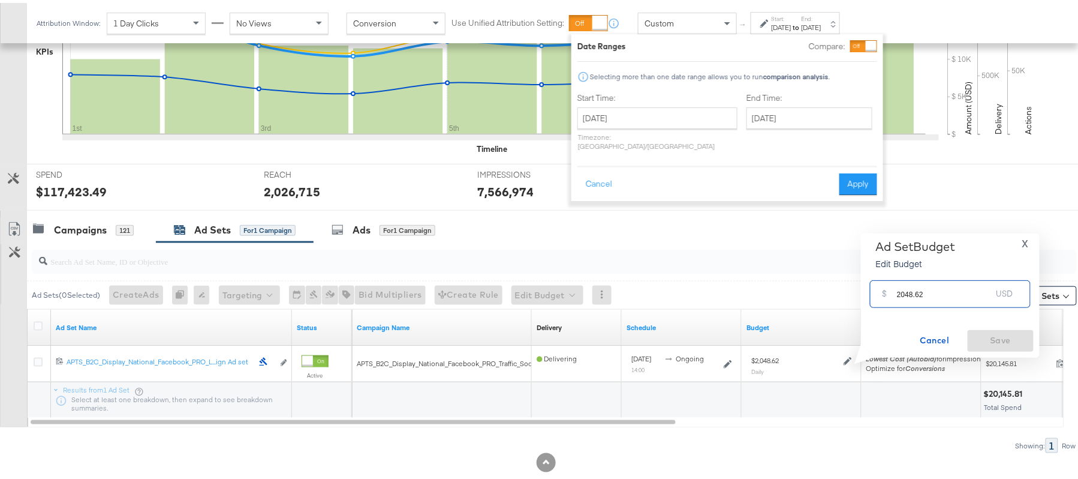
click at [912, 293] on input "2048.62" at bounding box center [944, 286] width 95 height 26
paste input "$1,741.33"
click at [904, 275] on input "$1,741.33" at bounding box center [944, 272] width 99 height 26
type input "1741.33"
click at [993, 337] on span "Save" at bounding box center [1001, 337] width 56 height 15
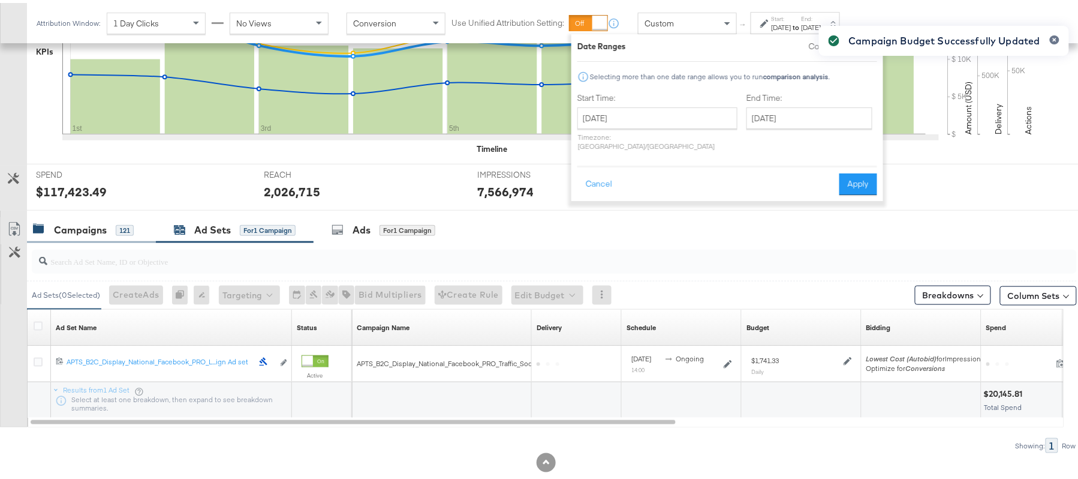
click at [103, 228] on div "Campaigns" at bounding box center [80, 227] width 53 height 14
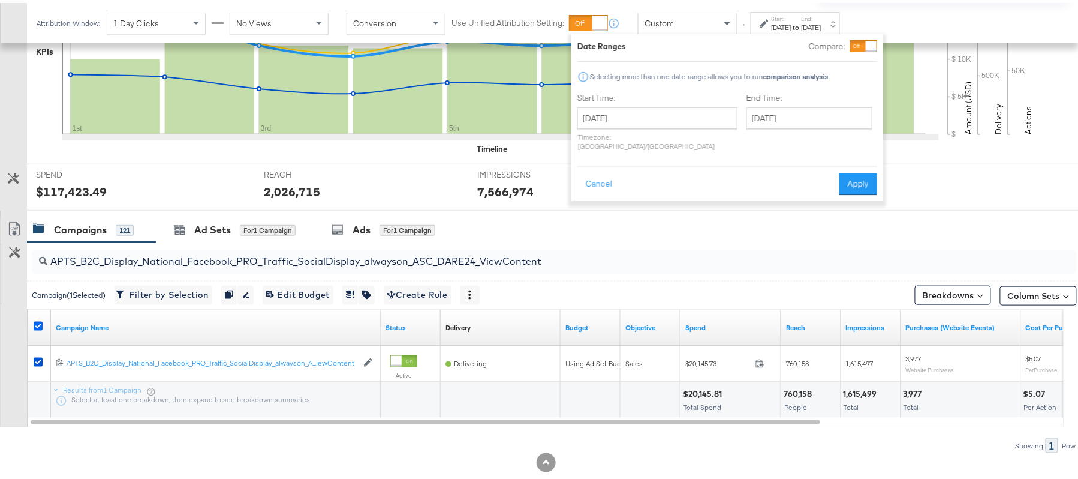
click at [36, 321] on icon at bounding box center [38, 322] width 9 height 9
click at [0, 0] on input "checkbox" at bounding box center [0, 0] width 0 height 0
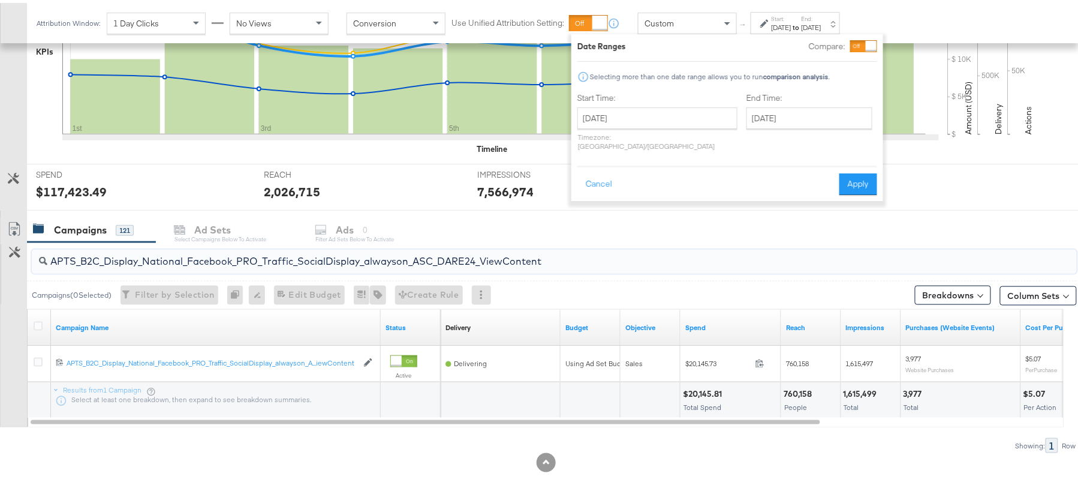
click at [120, 254] on input "APTS_B2C_Display_National_Facebook_PRO_Traffic_SocialDisplay_alwayson_ASC_DARE2…" at bounding box center [514, 253] width 934 height 23
paste input "Leads_SocialDisplay_alwayson_ASC_DARE24_Purchase"
type input "APTS_B2C_Display_National_Facebook_PRO_Leads_SocialDisplay_alwayson_ASC_DARE24_…"
click at [37, 325] on icon at bounding box center [38, 322] width 9 height 9
click at [0, 0] on input "checkbox" at bounding box center [0, 0] width 0 height 0
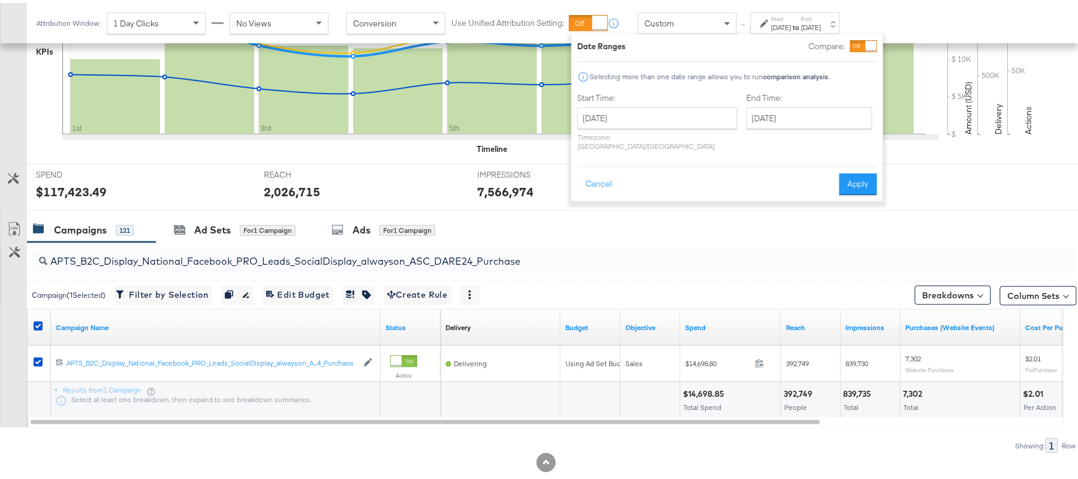
click at [185, 241] on div "APTS_B2C_Display_National_Facebook_PRO_Leads_SocialDisplay_alwayson_ASC_DARE24_…" at bounding box center [552, 258] width 1050 height 38
click at [197, 236] on div "Ad Sets for 1 Campaign" at bounding box center [235, 227] width 158 height 26
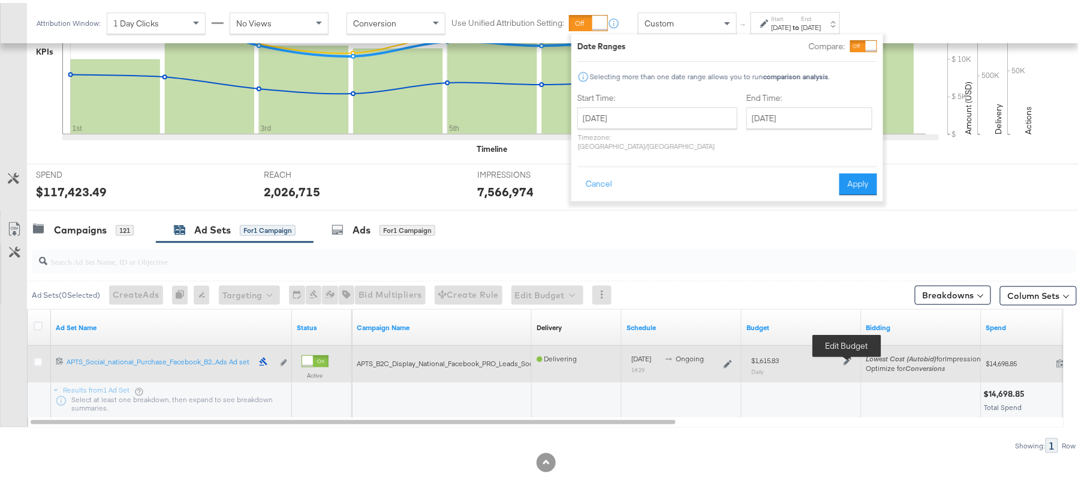
click at [847, 358] on icon at bounding box center [848, 358] width 8 height 8
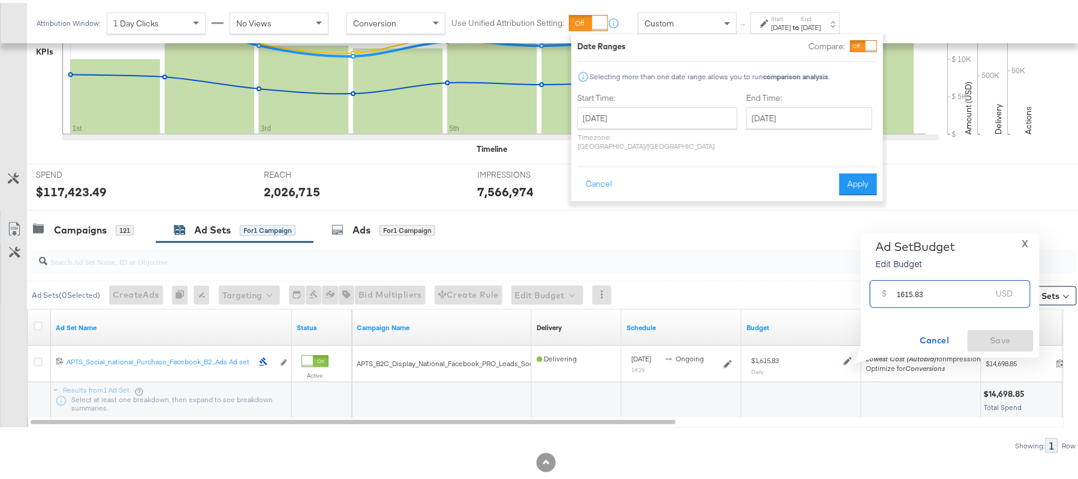
click at [910, 283] on input "1615.83" at bounding box center [944, 286] width 95 height 26
paste input "$1,453.87"
click at [905, 273] on input "$1,453.87" at bounding box center [944, 272] width 99 height 26
type input "1453.87"
click at [993, 338] on span "Save" at bounding box center [1001, 337] width 56 height 15
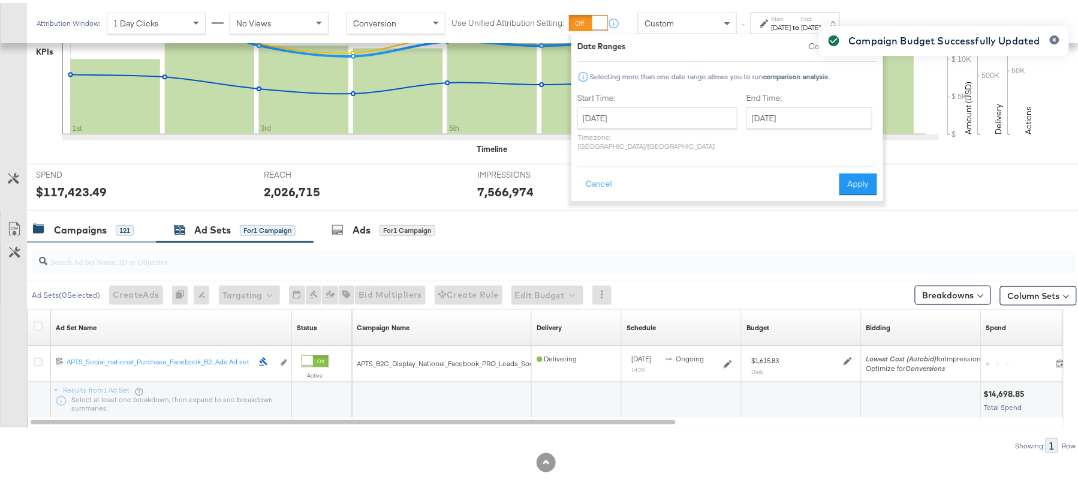
click at [102, 224] on div "Campaigns" at bounding box center [80, 227] width 53 height 14
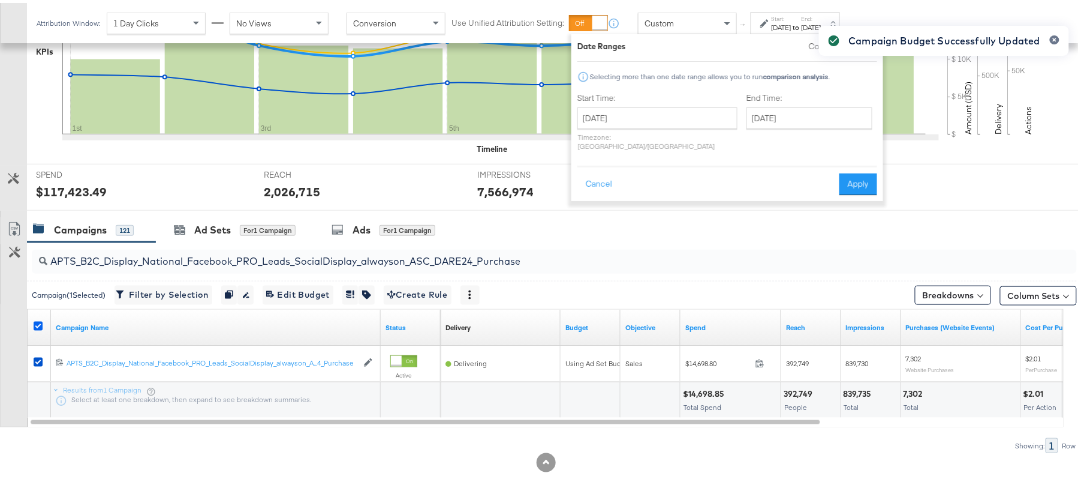
click at [39, 322] on icon at bounding box center [38, 322] width 9 height 9
click at [0, 0] on input "checkbox" at bounding box center [0, 0] width 0 height 0
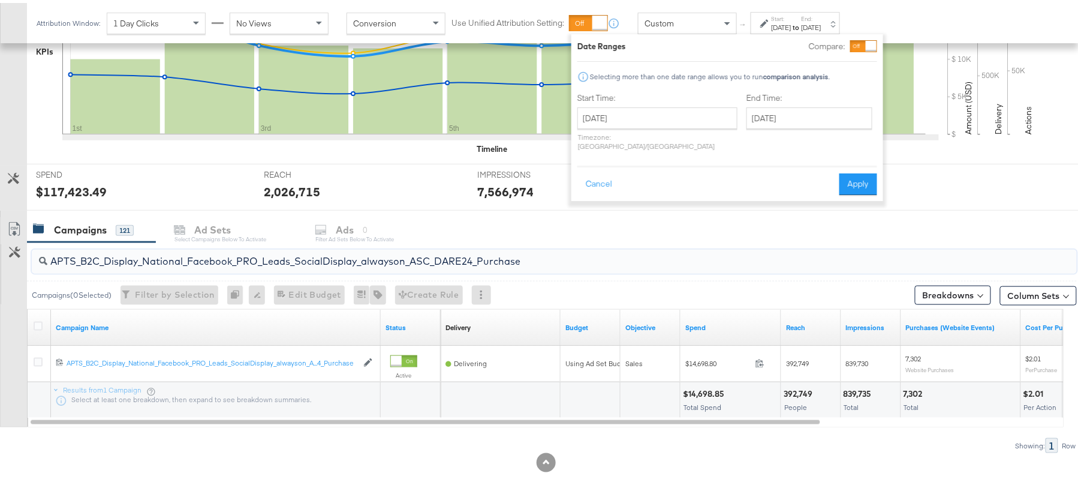
click at [113, 248] on input "APTS_B2C_Display_National_Facebook_PRO_Leads_SocialDisplay_alwayson_ASC_DARE24_…" at bounding box center [514, 253] width 934 height 23
paste input "F_B2C_Display_National_Facebook_PRO_Traffic_SocialDisplay_alwayson_ASC_AF24_Vie…"
type input "AF_B2C_Display_National_Facebook_PRO_Traffic_SocialDisplay_alwayson_ASC_AF24_Vi…"
click at [37, 327] on icon at bounding box center [38, 322] width 9 height 9
click at [0, 0] on input "checkbox" at bounding box center [0, 0] width 0 height 0
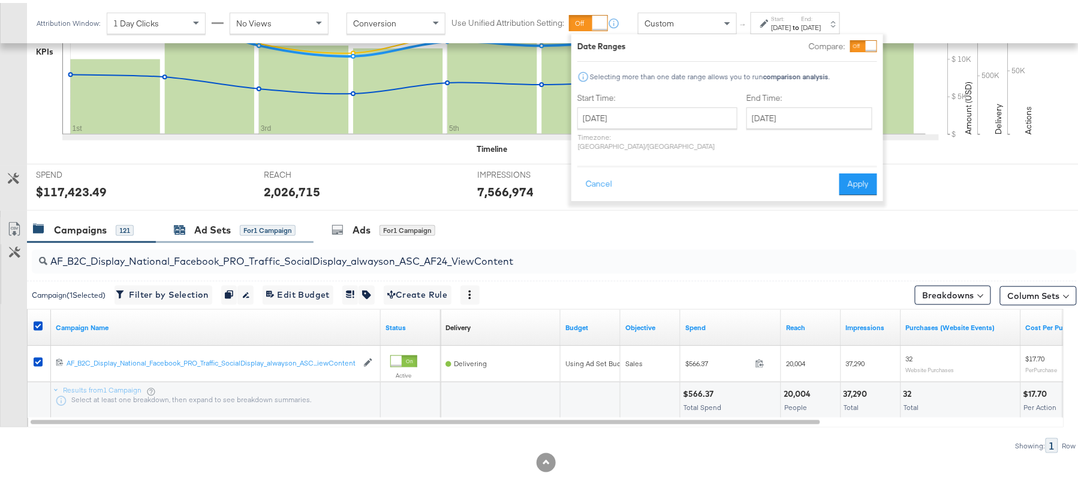
click at [203, 230] on div "Ad Sets" at bounding box center [212, 227] width 37 height 14
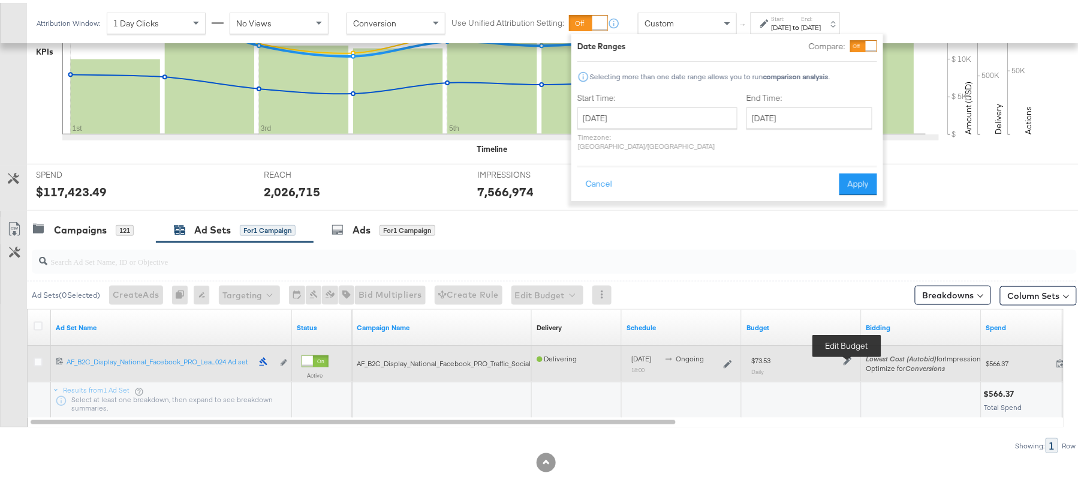
click at [850, 358] on icon at bounding box center [848, 358] width 8 height 8
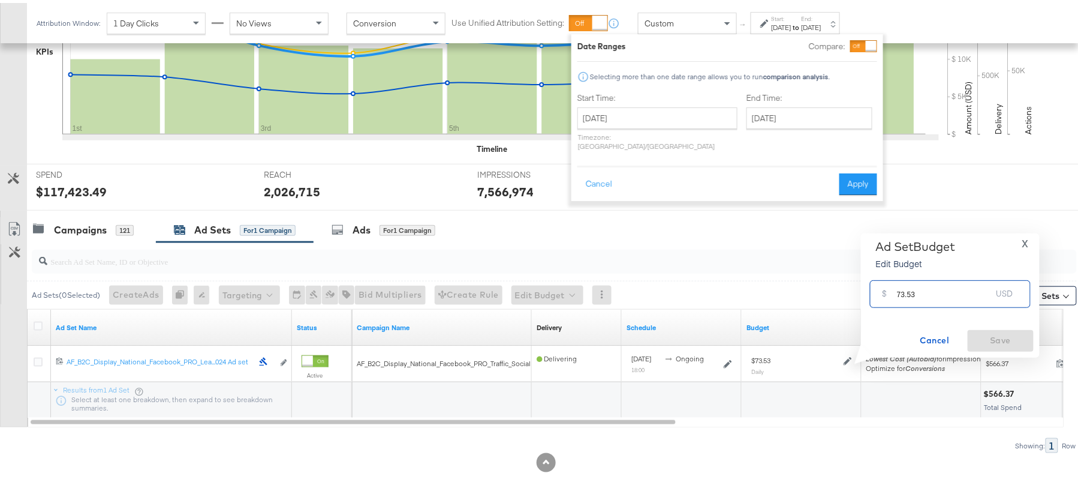
click at [919, 287] on input "73.53" at bounding box center [944, 286] width 95 height 26
paste input "$80.88"
click at [898, 276] on input "$80.88" at bounding box center [944, 272] width 99 height 26
type input "80.88"
click at [977, 330] on span "Save" at bounding box center [1001, 337] width 56 height 15
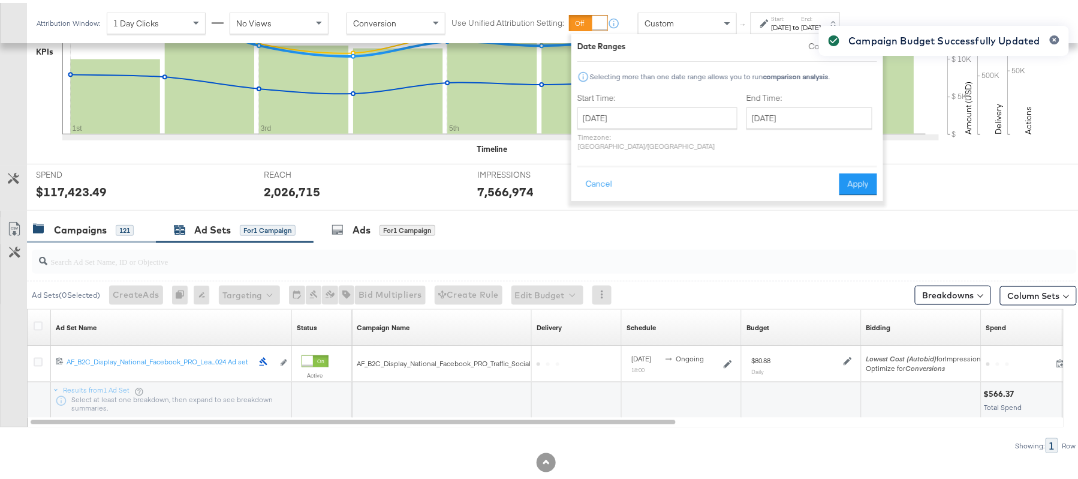
click at [62, 223] on div "Campaigns" at bounding box center [80, 227] width 53 height 14
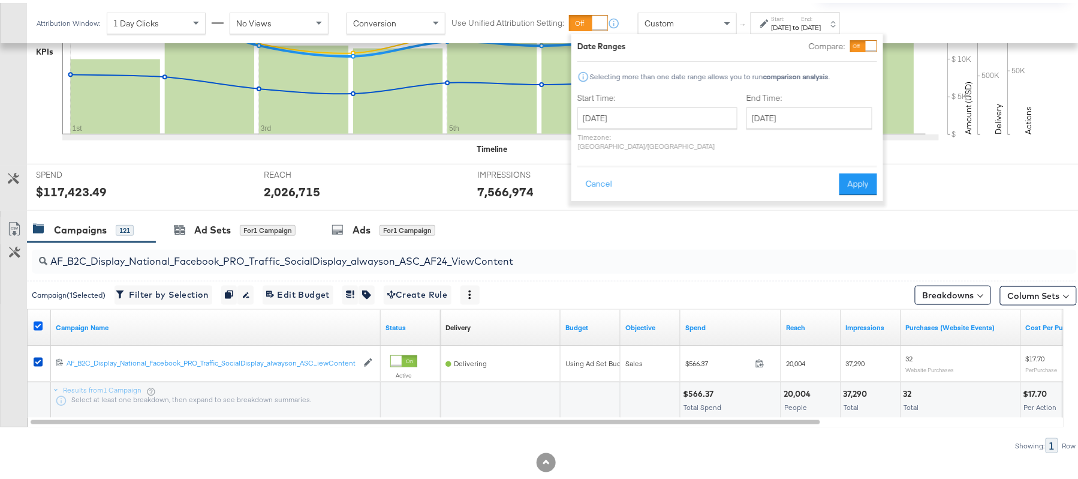
click at [37, 324] on icon at bounding box center [38, 322] width 9 height 9
click at [0, 0] on input "checkbox" at bounding box center [0, 0] width 0 height 0
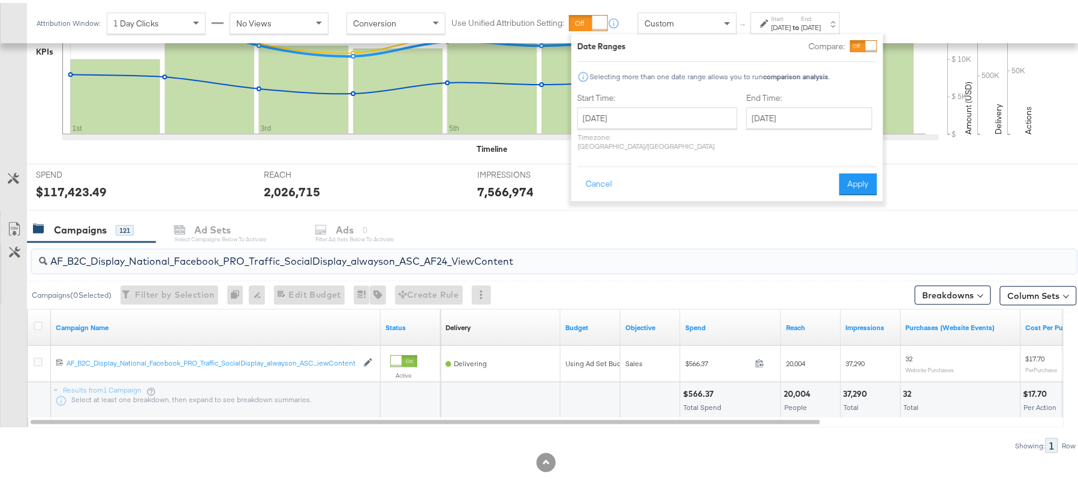
drag, startPoint x: 149, startPoint y: 272, endPoint x: 162, endPoint y: 260, distance: 18.2
click at [162, 260] on div "AF_B2C_Display_National_Facebook_PRO_Traffic_SocialDisplay_alwayson_ASC_AF24_Vi…" at bounding box center [554, 258] width 1045 height 29
click at [162, 260] on input "AF_B2C_Display_National_Facebook_PRO_Traffic_SocialDisplay_alwayson_ASC_AF24_Vi…" at bounding box center [514, 253] width 934 height 23
paste input "FR_B2C_Display_National_Facebook_PRO_Traffic_SocialDisplay_alwayson_ASC_FR"
type input "FR_B2C_Display_National_Facebook_PRO_Traffic_SocialDisplay_alwayson_ASC_FR24_Vi…"
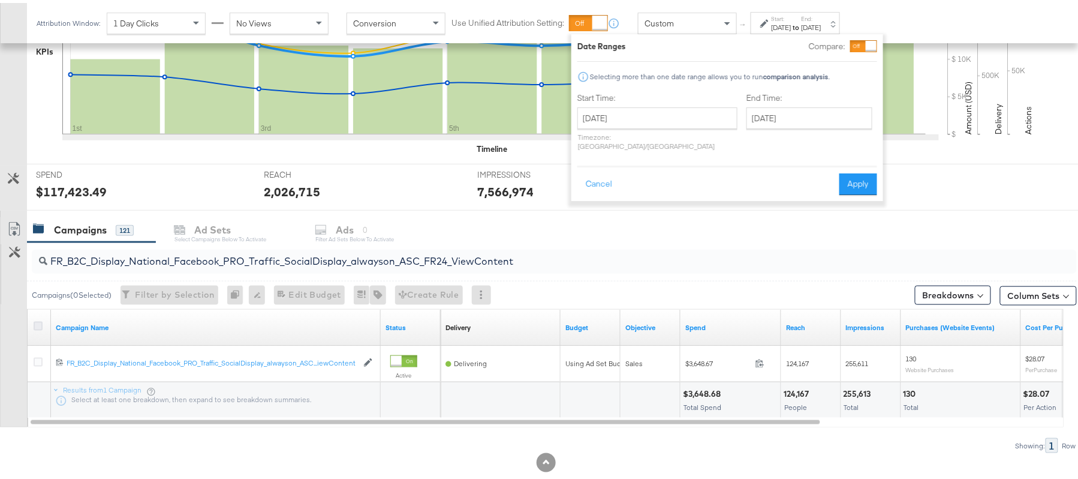
click at [37, 325] on icon at bounding box center [38, 322] width 9 height 9
click at [0, 0] on input "checkbox" at bounding box center [0, 0] width 0 height 0
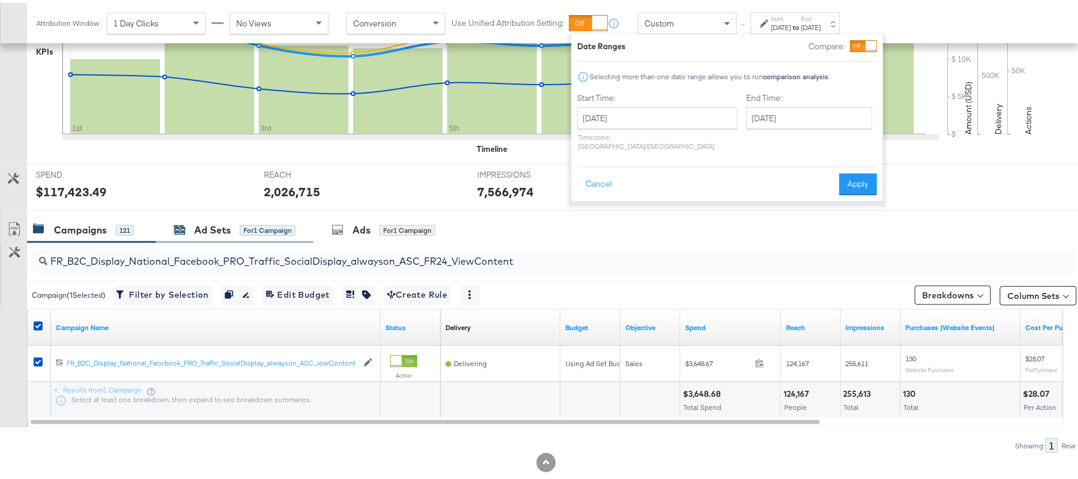
click at [235, 228] on div "Ad Sets for 1 Campaign" at bounding box center [235, 227] width 122 height 14
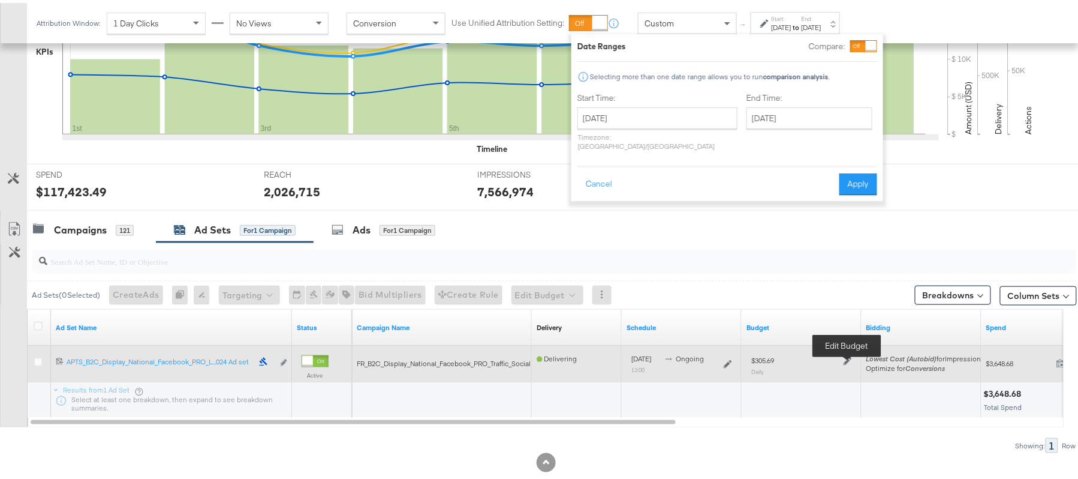
click at [850, 359] on icon at bounding box center [848, 358] width 8 height 8
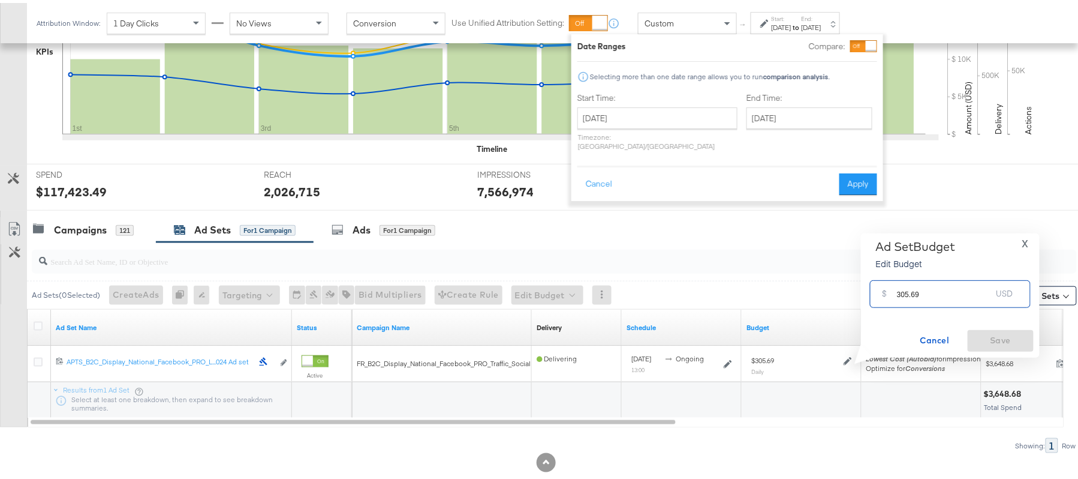
click at [921, 296] on input "305.69" at bounding box center [944, 286] width 95 height 26
paste input "$259.84"
click at [899, 274] on input "$259.84" at bounding box center [944, 272] width 99 height 26
type input "259.84"
click at [996, 335] on span "Save" at bounding box center [1001, 337] width 56 height 15
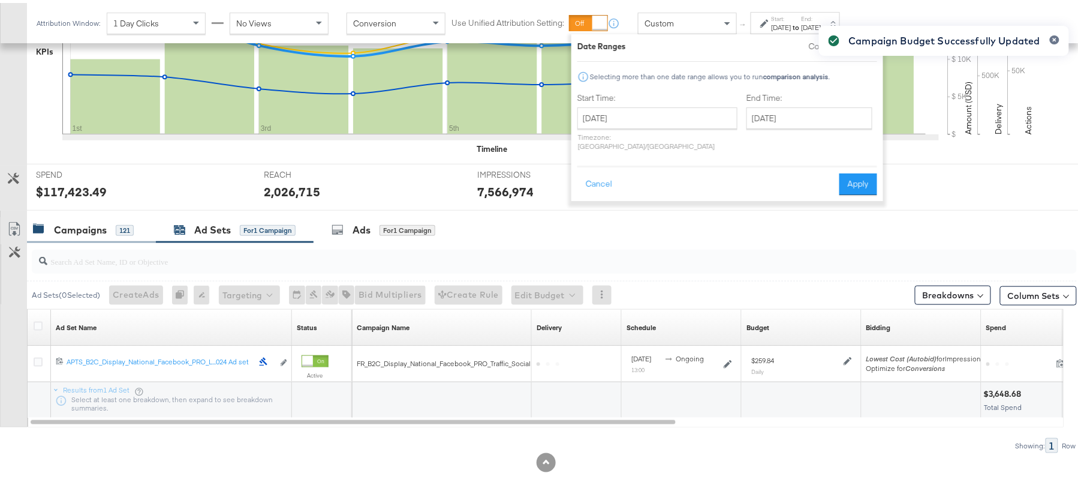
click at [84, 225] on div "Campaigns" at bounding box center [80, 227] width 53 height 14
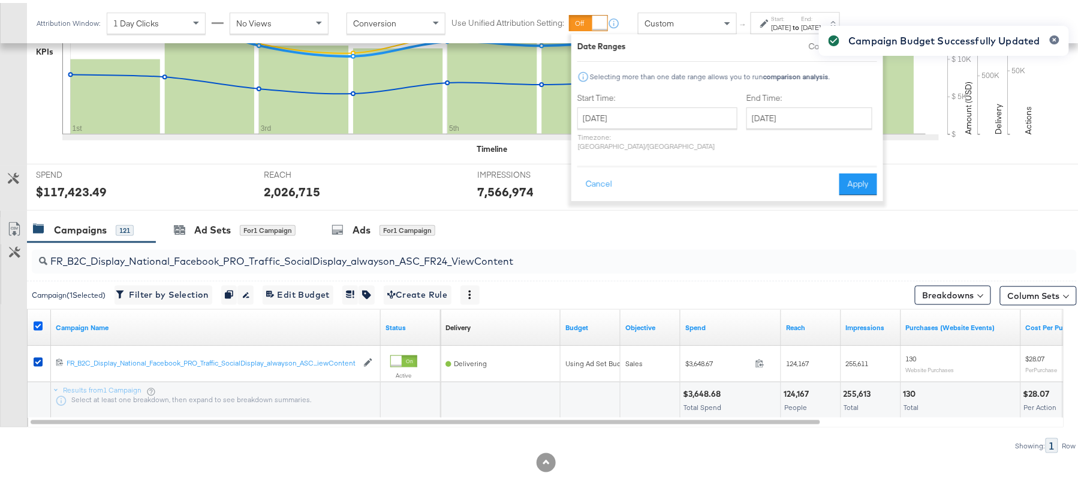
click at [36, 323] on icon at bounding box center [38, 322] width 9 height 9
click at [0, 0] on input "checkbox" at bounding box center [0, 0] width 0 height 0
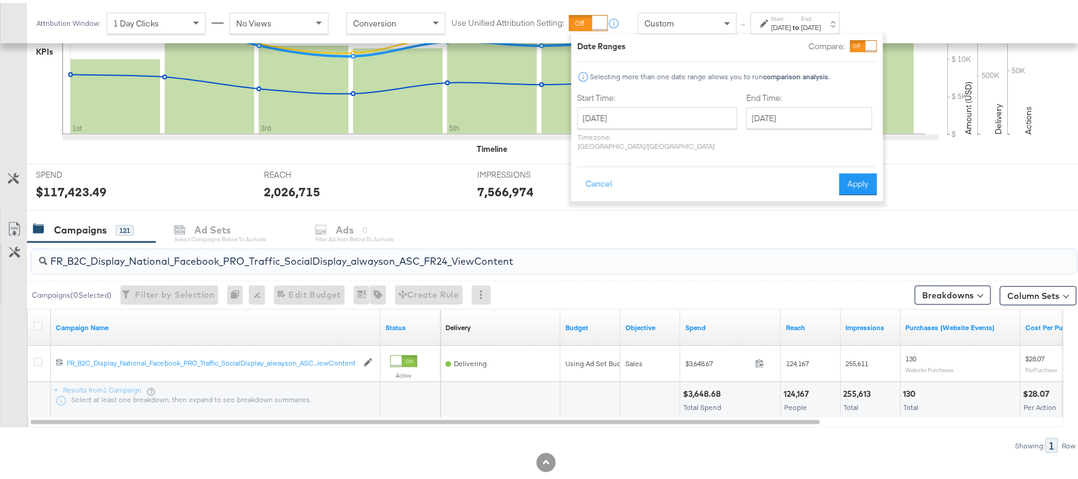
click at [56, 260] on input "FR_B2C_Display_National_Facebook_PRO_Traffic_SocialDisplay_alwayson_ASC_FR24_Vi…" at bounding box center [514, 253] width 934 height 23
paste input "AHL_B2C_Display_National_Facebook_PRO_Traffic_SocialDisplay_alwayson_ASC_AHL"
type input "AHL_B2C_Display_National_Facebook_PRO_Traffic_SocialDisplay_alwayson_ASC_AHL24_…"
click at [37, 329] on div at bounding box center [40, 324] width 13 height 12
click at [37, 321] on icon at bounding box center [38, 322] width 9 height 9
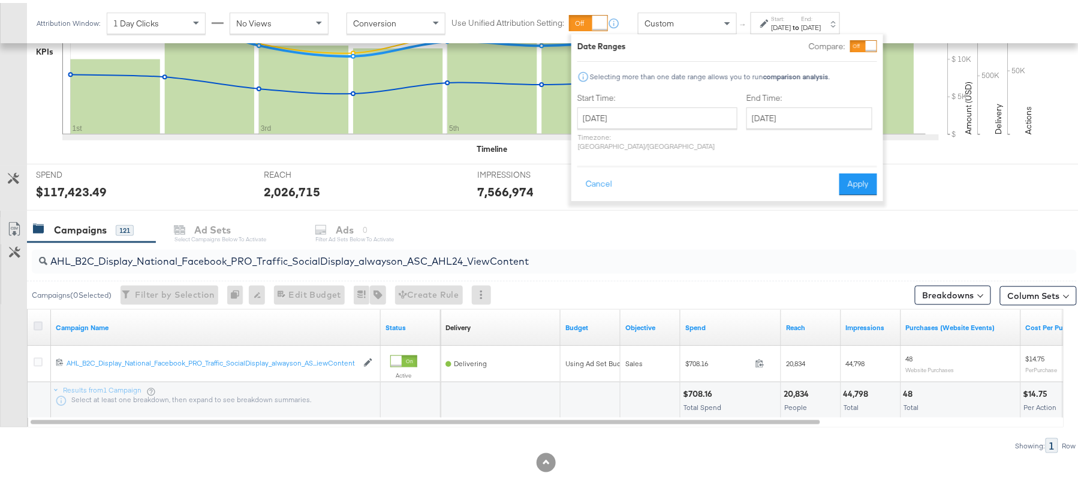
click at [0, 0] on input "checkbox" at bounding box center [0, 0] width 0 height 0
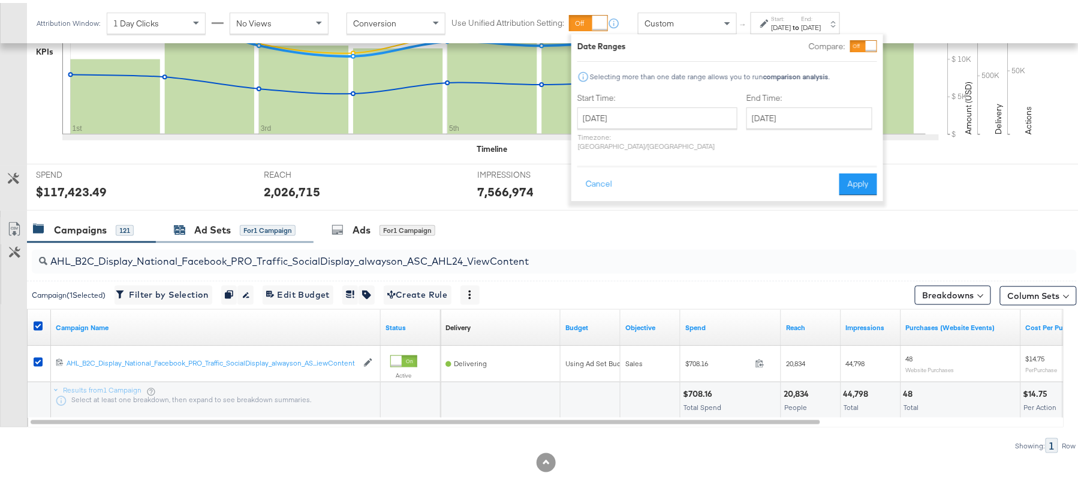
click at [218, 233] on div "Ad Sets" at bounding box center [212, 227] width 37 height 14
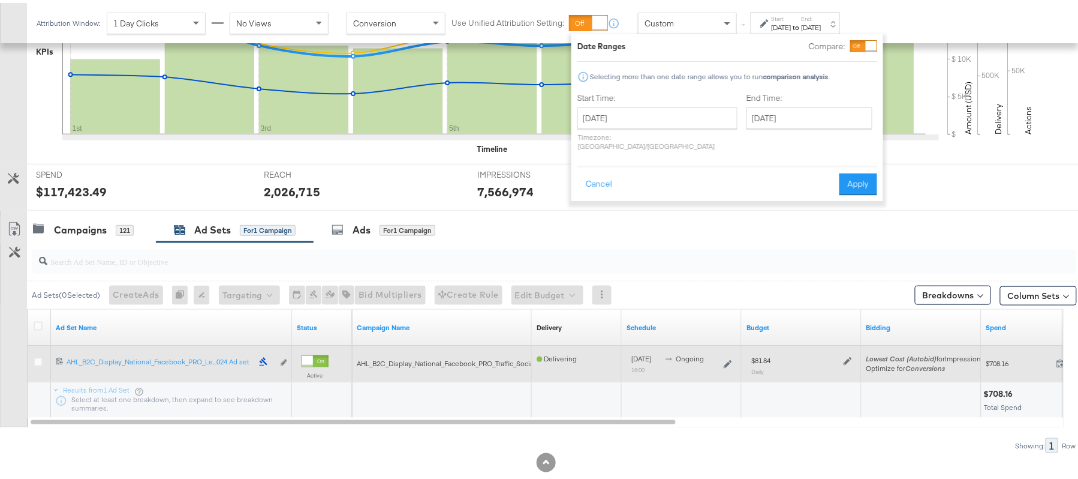
click at [847, 360] on div "$81.84 Daily" at bounding box center [802, 361] width 110 height 29
click at [847, 360] on icon at bounding box center [848, 358] width 8 height 8
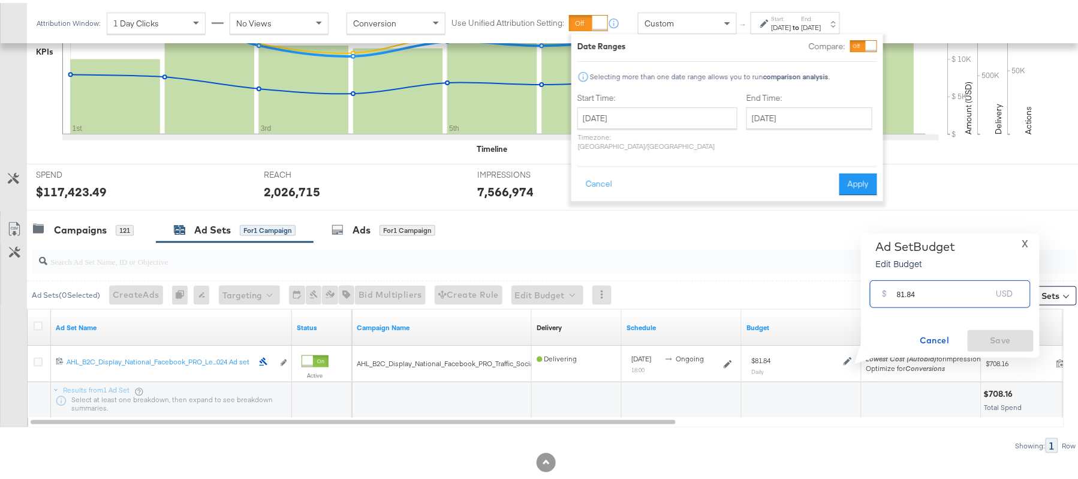
click at [912, 293] on input "81.84" at bounding box center [944, 286] width 95 height 26
paste input "$94.12"
click at [897, 275] on input "$94.12" at bounding box center [944, 272] width 99 height 26
type input "94.12"
click at [1003, 332] on span "Save" at bounding box center [1001, 337] width 56 height 15
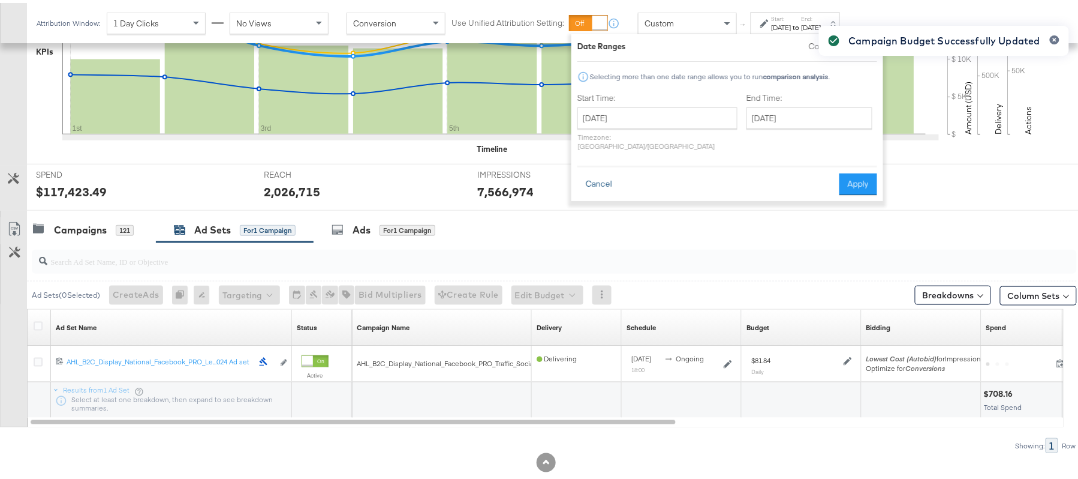
click at [600, 173] on button "Cancel" at bounding box center [598, 181] width 43 height 22
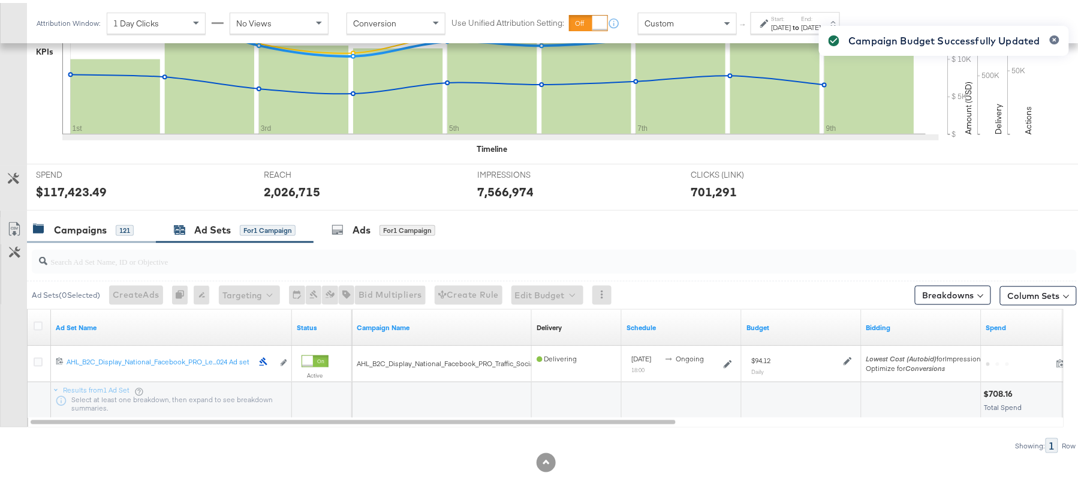
click at [116, 224] on div "121" at bounding box center [125, 227] width 18 height 11
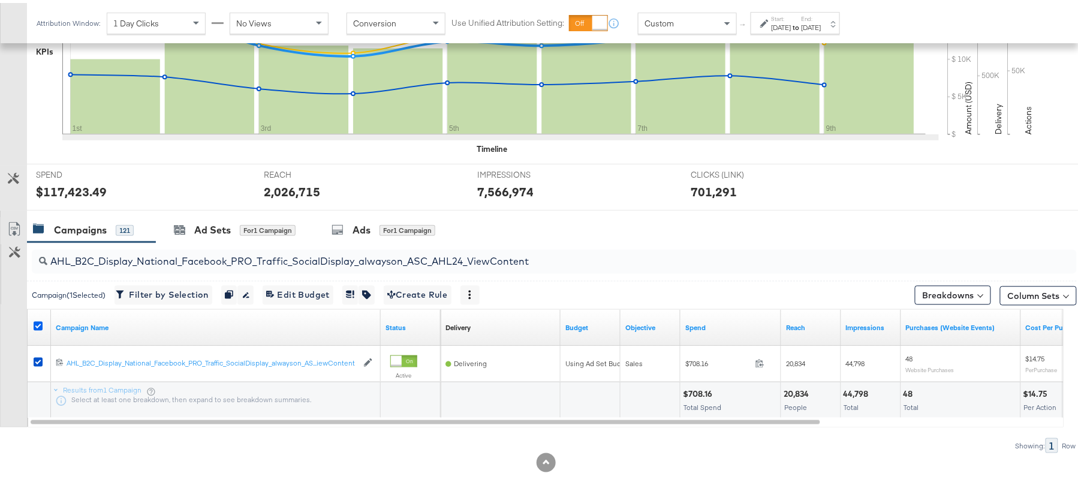
click at [39, 324] on icon at bounding box center [38, 322] width 9 height 9
click at [0, 0] on input "checkbox" at bounding box center [0, 0] width 0 height 0
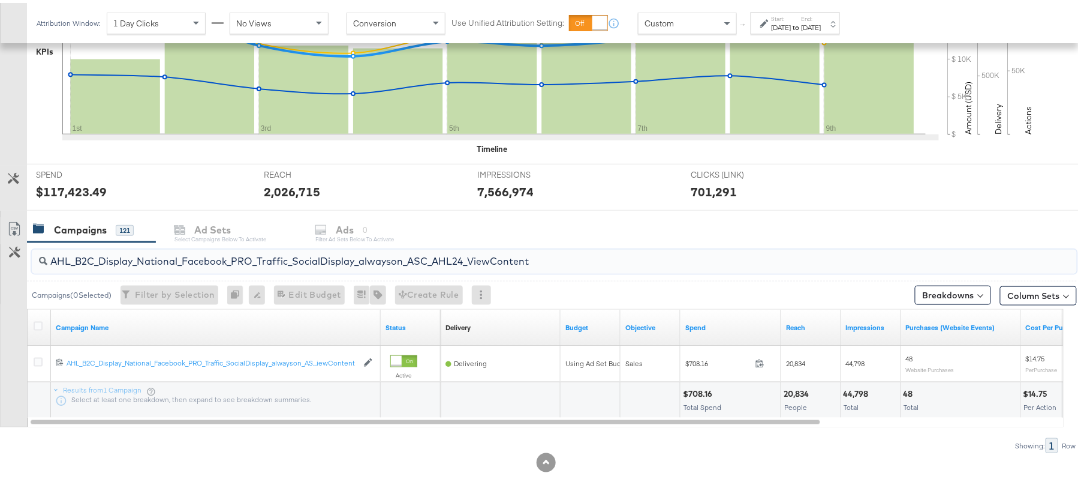
click at [133, 263] on input "AHL_B2C_Display_National_Facebook_PRO_Traffic_SocialDisplay_alwayson_ASC_AHL24_…" at bounding box center [514, 253] width 934 height 23
paste input "PTS_B2C_Display_National_Facebook_RTG_Leads_SocialDisplay_Retargeting_Diamond_H…"
paste input "alwayson_Retargeting_DARE24_DiamondPlatinum"
paste input "FR_B2C_Display_National_Facebook_RTG_Leads_SocialDisplay_alwayson_Retargeting_FR"
paste input "AF_B2C_Display_National_Facebook_RTG_Leads_SocialDisplay_alwayson_Retargeting_AF"
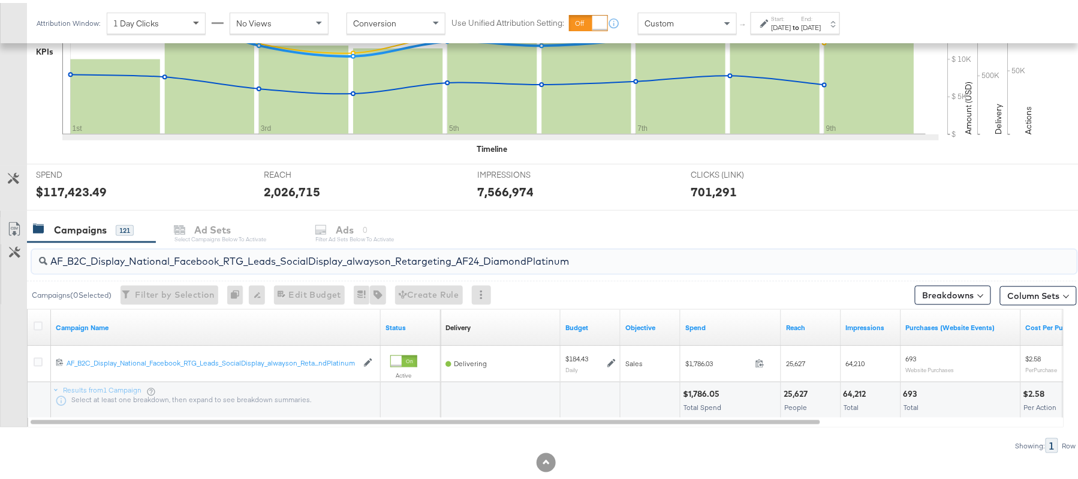
paste input "HL_B2C_Display_National_Facebook_RTG_Leads_SocialDisplay_alwayson_Retargeting_A…"
paste input "PTS_B2C_Display_National_Facebook_PRO_Traffic_SocialDisplay_alwayson_ASC_DARE24…"
type input "APTS_B2C_Display_National_Facebook_PRO_Traffic_SocialDisplay_alwayson_ASC_DARE2…"
click at [37, 326] on icon at bounding box center [38, 322] width 9 height 9
click at [0, 0] on input "checkbox" at bounding box center [0, 0] width 0 height 0
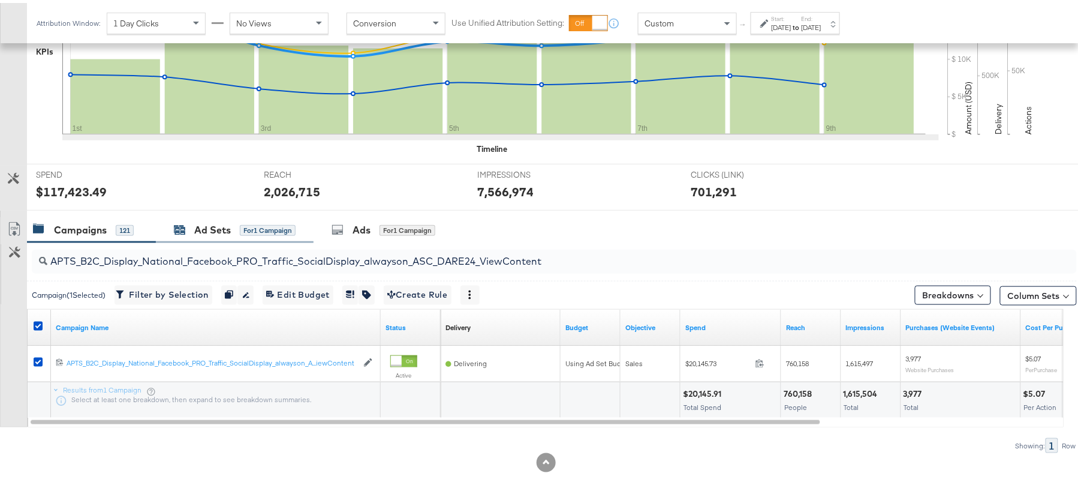
click at [213, 225] on div "Ad Sets" at bounding box center [212, 227] width 37 height 14
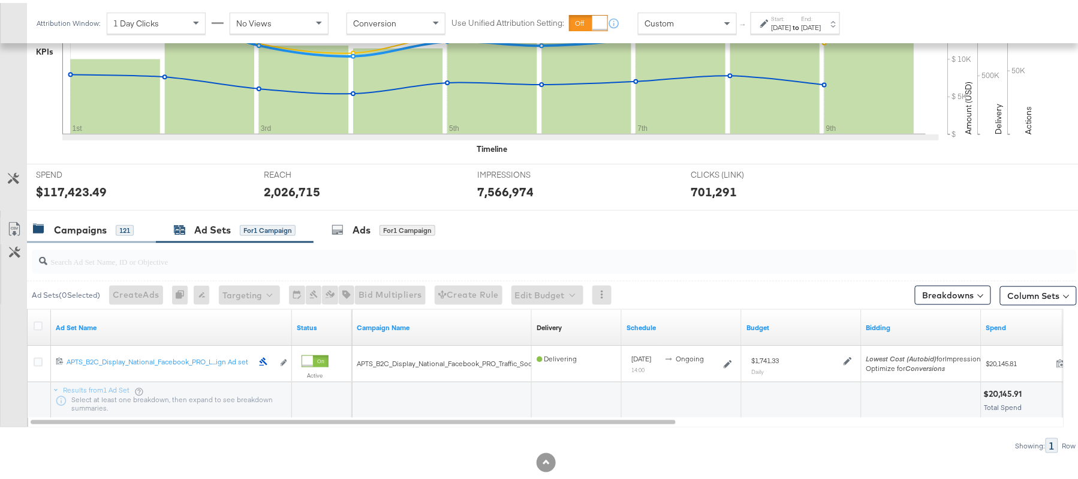
click at [91, 228] on div "Campaigns" at bounding box center [80, 227] width 53 height 14
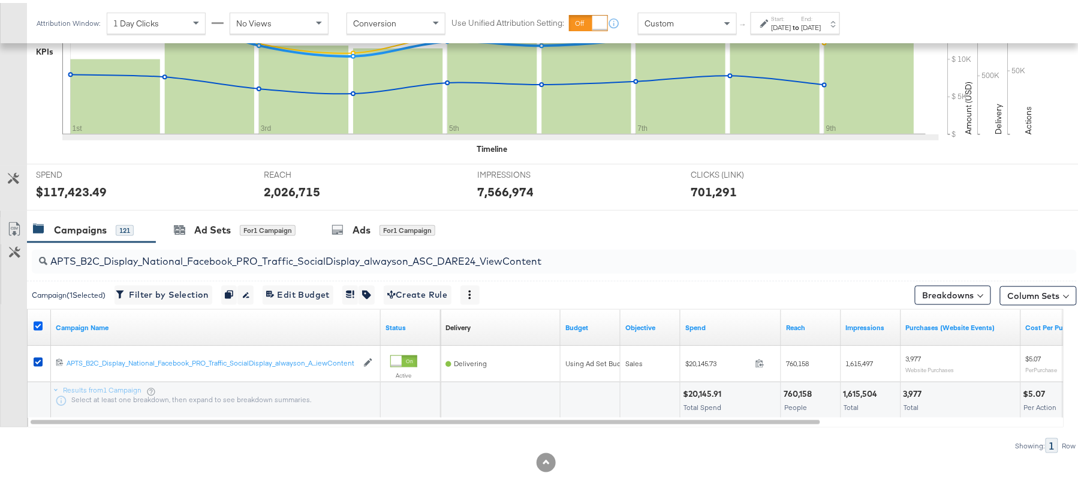
click at [39, 323] on icon at bounding box center [38, 322] width 9 height 9
click at [0, 0] on input "checkbox" at bounding box center [0, 0] width 0 height 0
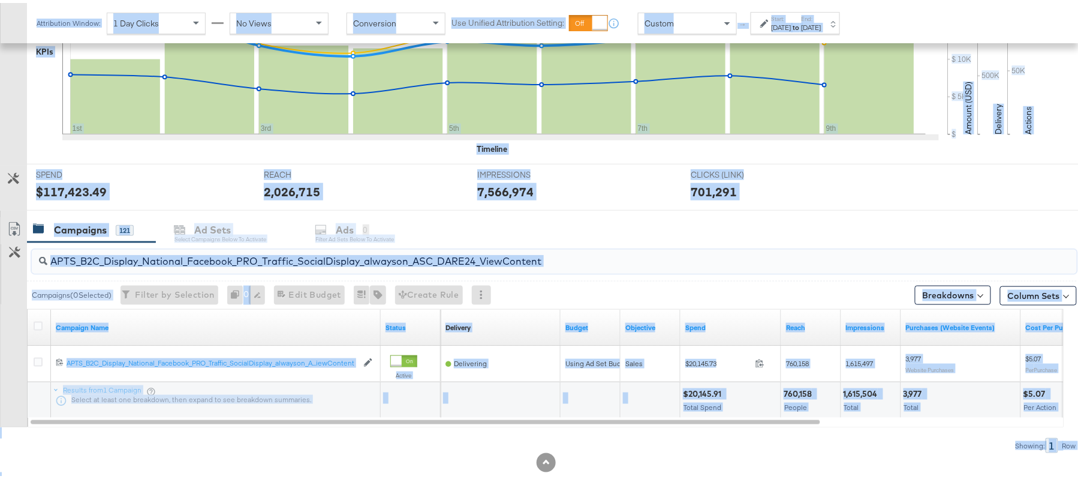
click at [152, 264] on input "APTS_B2C_Display_National_Facebook_PRO_Traffic_SocialDisplay_alwayson_ASC_DARE2…" at bounding box center [514, 253] width 934 height 23
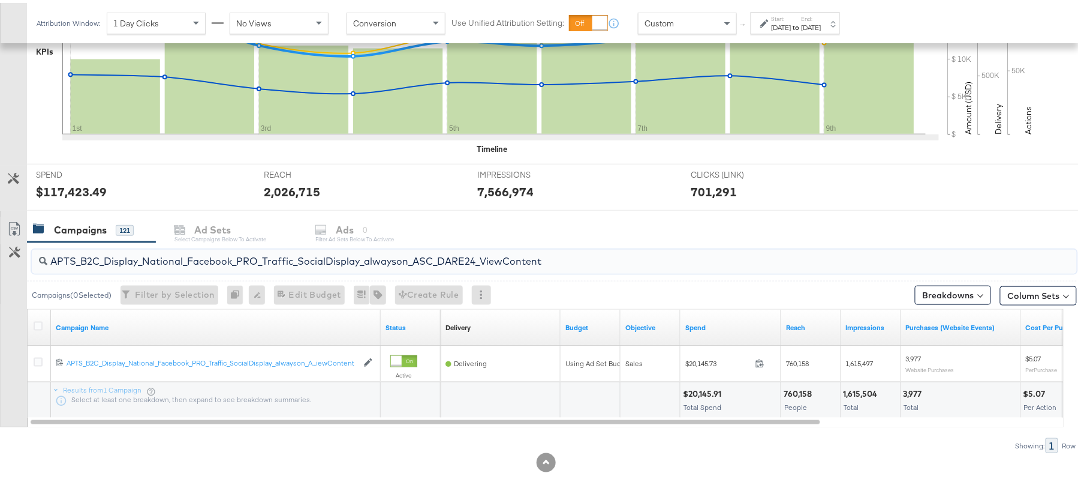
paste input "Leads_SocialDisplay_alwayson_ASC_DARE24_Purchase"
type input "APTS_B2C_Display_National_Facebook_PRO_Leads_SocialDisplay_alwayson_ASC_DARE24_…"
click at [36, 321] on icon at bounding box center [38, 322] width 9 height 9
click at [0, 0] on input "checkbox" at bounding box center [0, 0] width 0 height 0
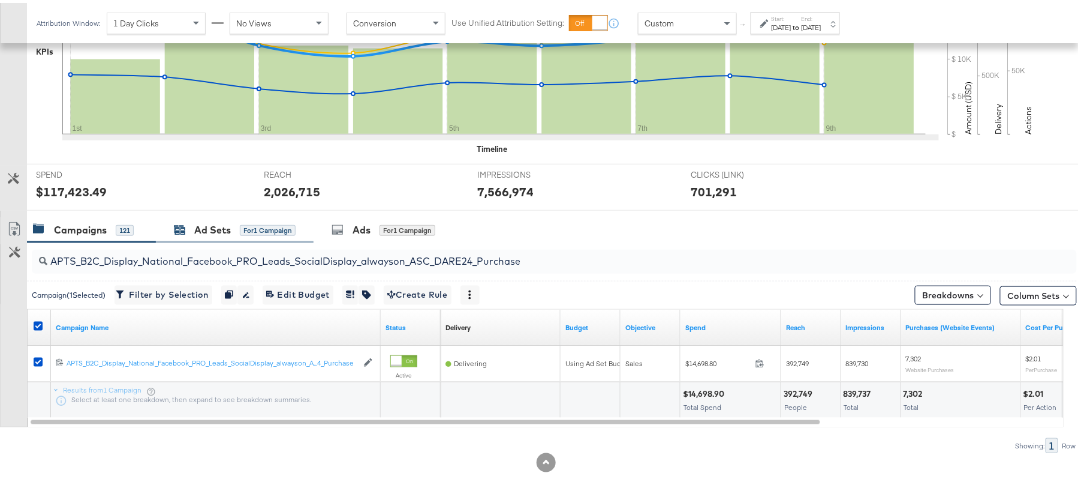
click at [197, 230] on div "Ad Sets" at bounding box center [212, 227] width 37 height 14
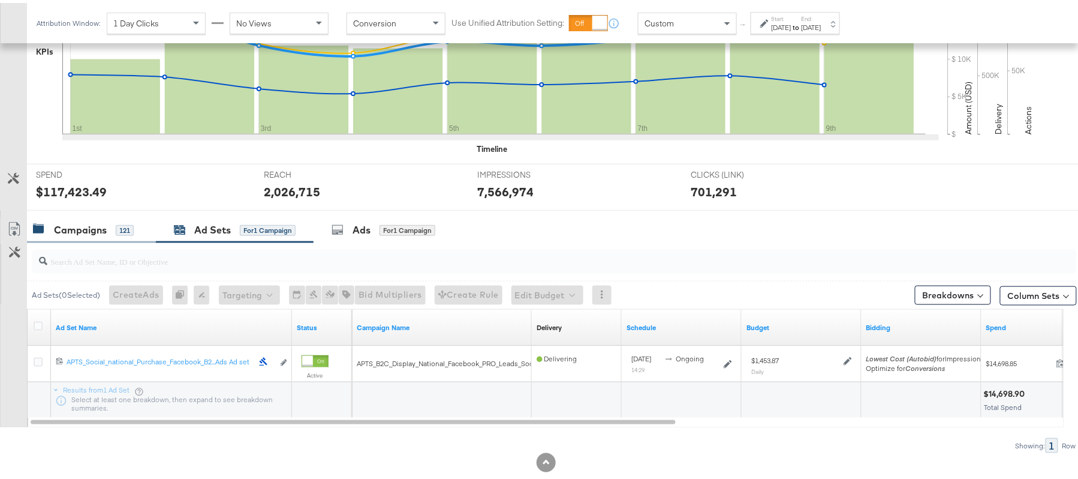
click at [61, 237] on div "Campaigns 121" at bounding box center [91, 227] width 129 height 26
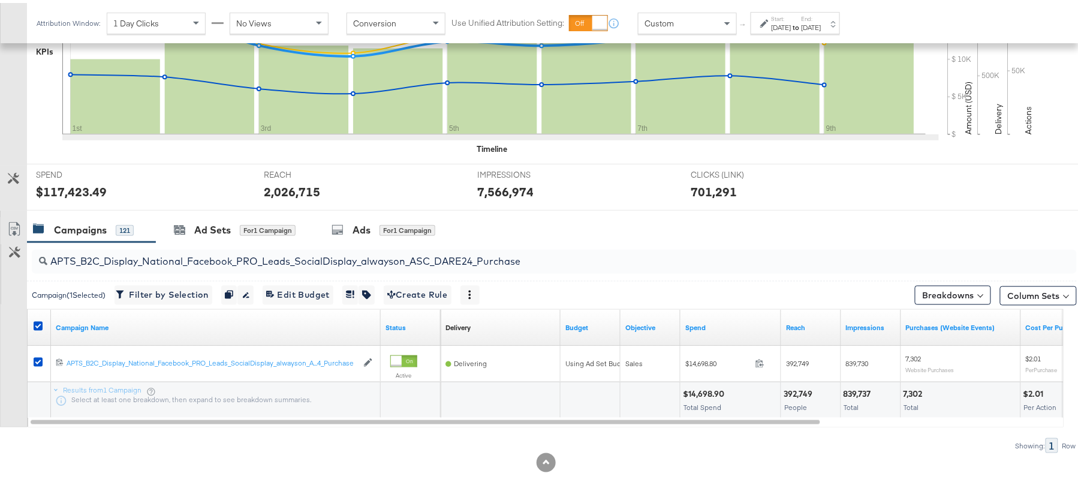
click at [38, 329] on div at bounding box center [40, 324] width 13 height 12
click at [37, 321] on icon at bounding box center [38, 322] width 9 height 9
click at [0, 0] on input "checkbox" at bounding box center [0, 0] width 0 height 0
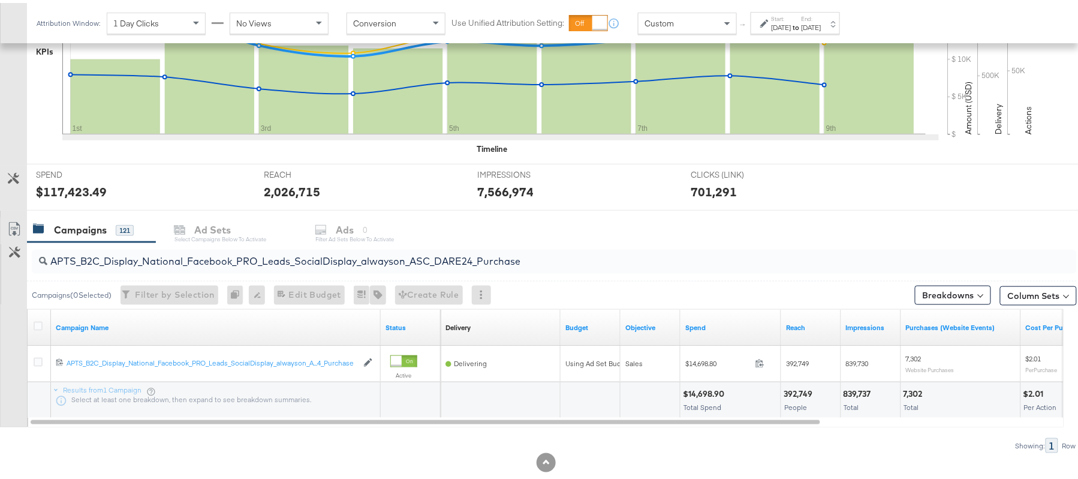
click at [119, 263] on input "APTS_B2C_Display_National_Facebook_PRO_Leads_SocialDisplay_alwayson_ASC_DARE24_…" at bounding box center [514, 253] width 934 height 23
paste input "F_B2C_Display_National_Facebook_PRO_Traffic_SocialDisplay_alwayson_ASC_AF24_Vie…"
type input "AF_B2C_Display_National_Facebook_PRO_Traffic_SocialDisplay_alwayson_ASC_AF24_Vi…"
click at [34, 326] on icon at bounding box center [38, 322] width 9 height 9
click at [0, 0] on input "checkbox" at bounding box center [0, 0] width 0 height 0
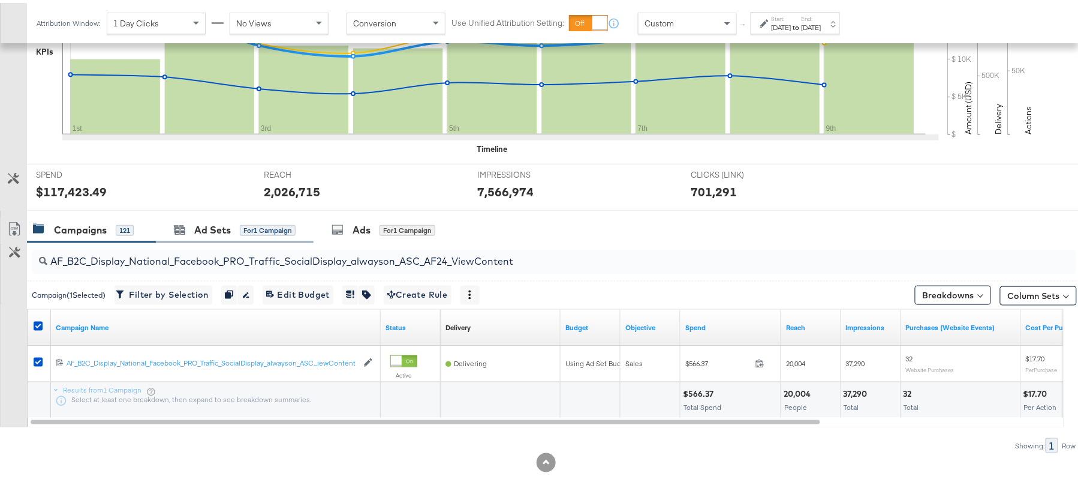
click at [183, 236] on div "Ad Sets for 1 Campaign" at bounding box center [235, 227] width 158 height 26
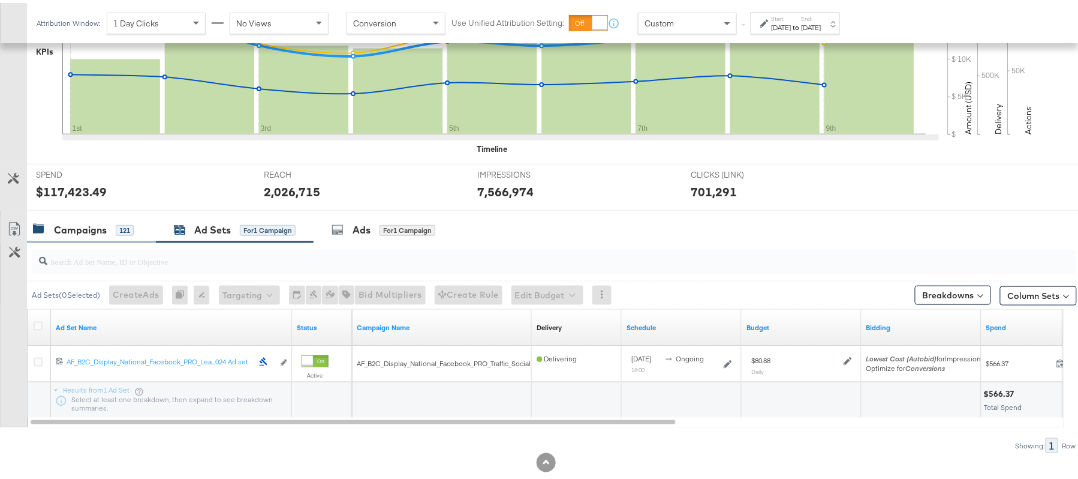
click at [70, 228] on div "Campaigns" at bounding box center [80, 227] width 53 height 14
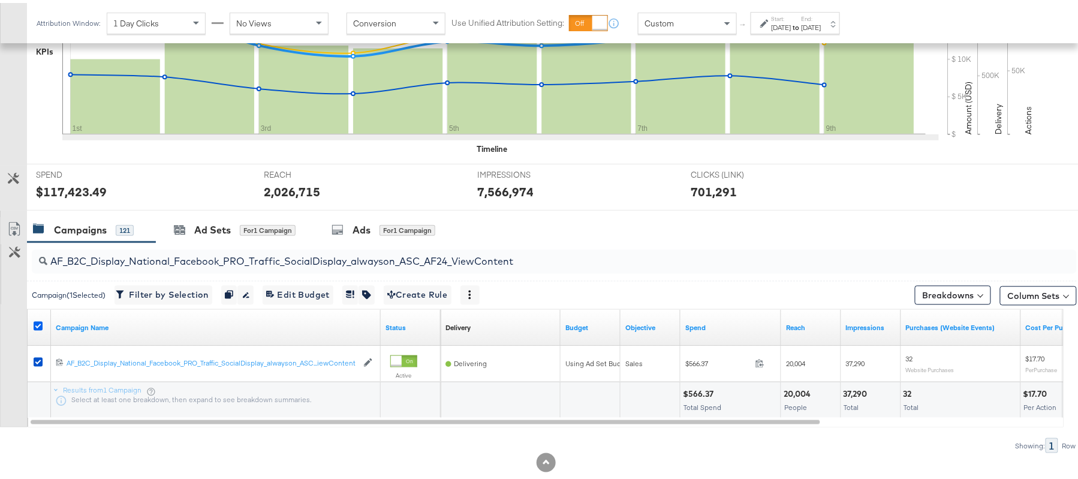
click at [37, 325] on icon at bounding box center [38, 322] width 9 height 9
click at [0, 0] on input "checkbox" at bounding box center [0, 0] width 0 height 0
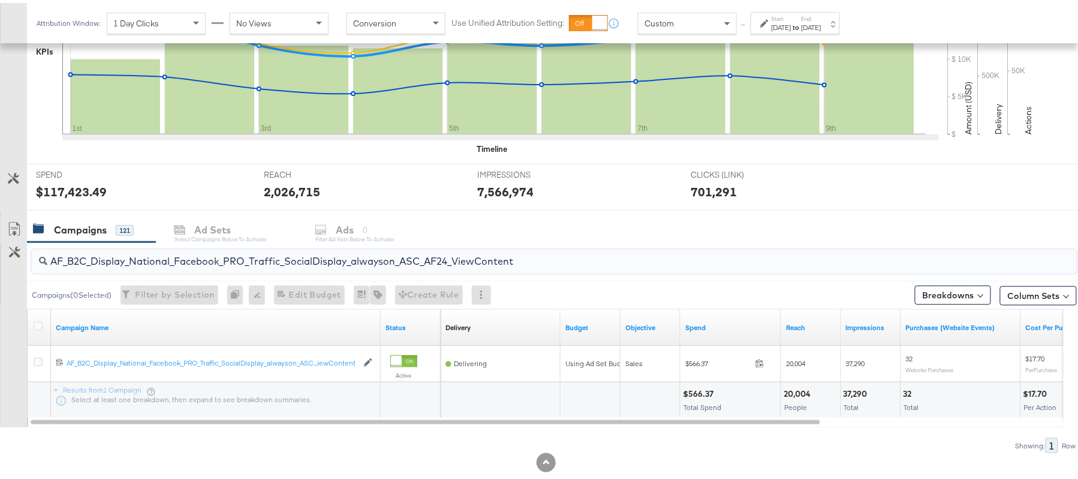
click at [140, 252] on input "AF_B2C_Display_National_Facebook_PRO_Traffic_SocialDisplay_alwayson_ASC_AF24_Vi…" at bounding box center [514, 253] width 934 height 23
paste input "FR_B2C_Display_National_Facebook_PRO_Traffic_SocialDisplay_alwayson_ASC_FR"
type input "FR_B2C_Display_National_Facebook_PRO_Traffic_SocialDisplay_alwayson_ASC_FR24_Vi…"
click at [37, 326] on icon at bounding box center [38, 322] width 9 height 9
click at [0, 0] on input "checkbox" at bounding box center [0, 0] width 0 height 0
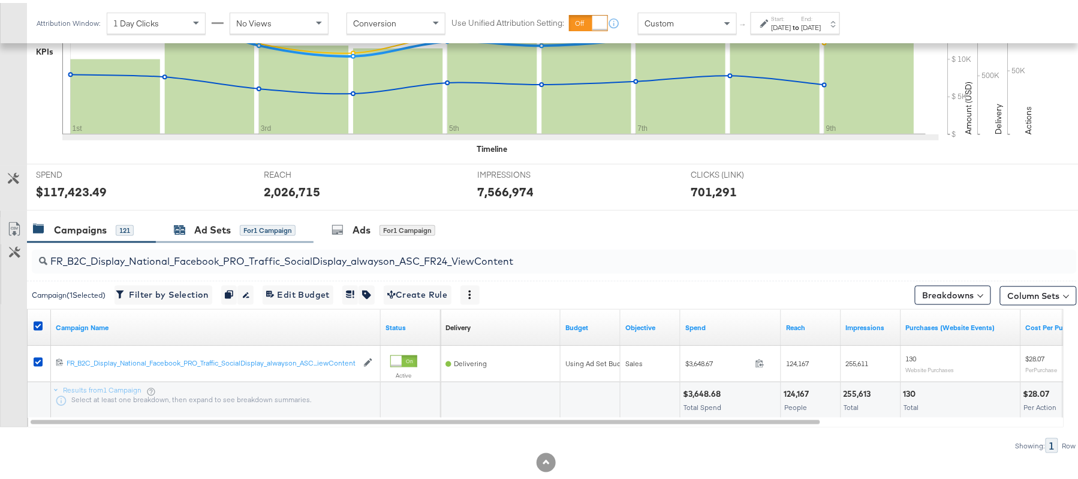
click at [209, 224] on div "Ad Sets" at bounding box center [212, 227] width 37 height 14
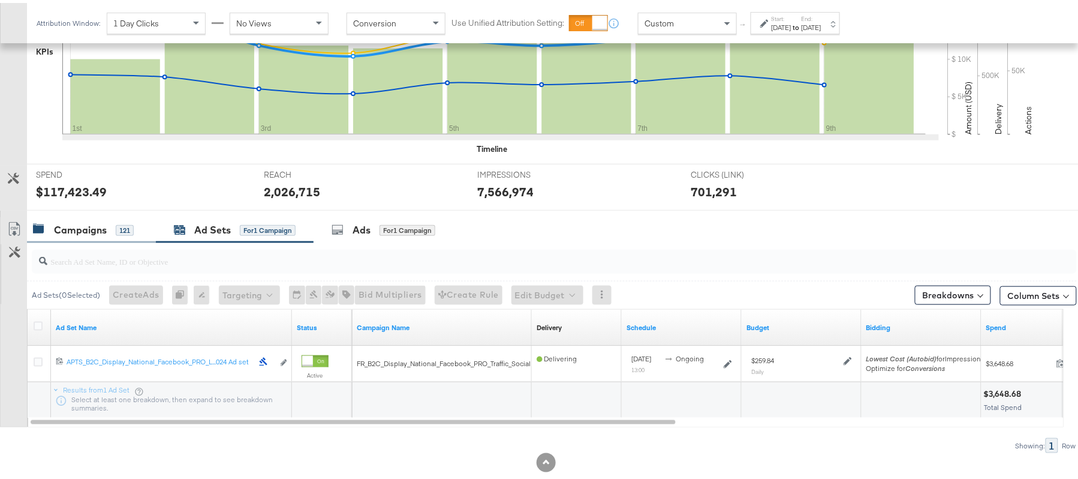
click at [85, 225] on div "Campaigns" at bounding box center [80, 227] width 53 height 14
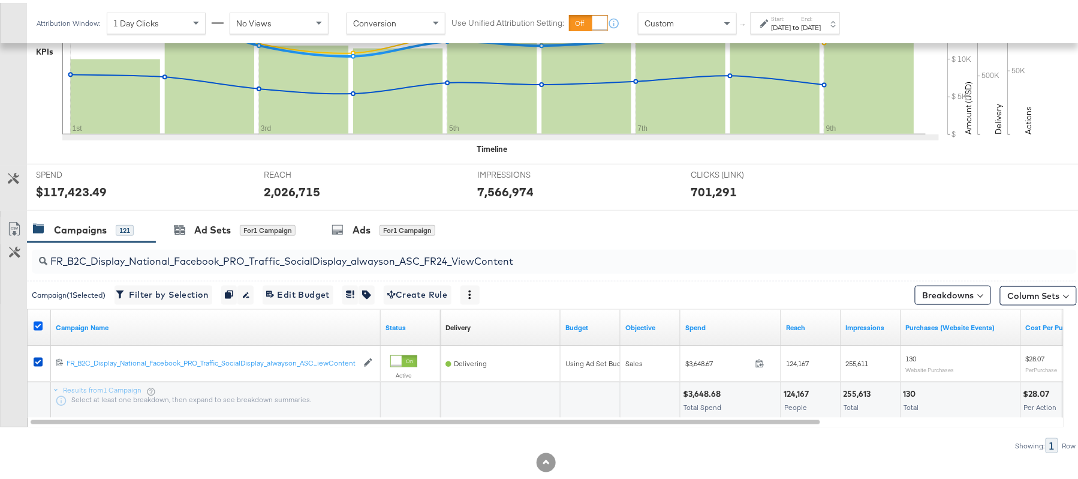
click at [41, 324] on icon at bounding box center [38, 322] width 9 height 9
click at [0, 0] on input "checkbox" at bounding box center [0, 0] width 0 height 0
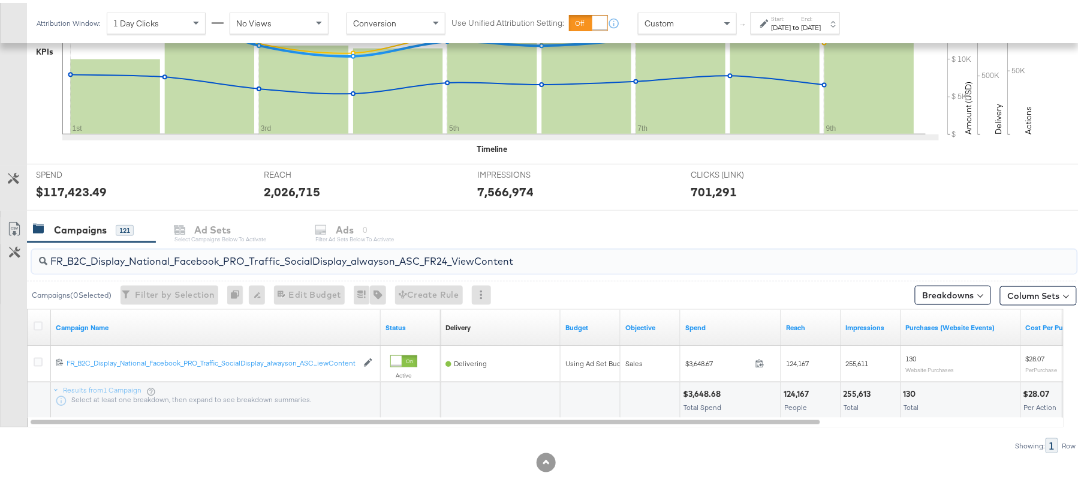
click at [137, 255] on input "FR_B2C_Display_National_Facebook_PRO_Traffic_SocialDisplay_alwayson_ASC_FR24_Vi…" at bounding box center [514, 253] width 934 height 23
paste input "AHL_B2C_Display_National_Facebook_PRO_Traffic_SocialDisplay_alwayson_ASC_AHL"
type input "AHL_B2C_Display_National_Facebook_PRO_Traffic_SocialDisplay_alwayson_ASC_AHL24_…"
click at [41, 324] on icon at bounding box center [38, 322] width 9 height 9
click at [0, 0] on input "checkbox" at bounding box center [0, 0] width 0 height 0
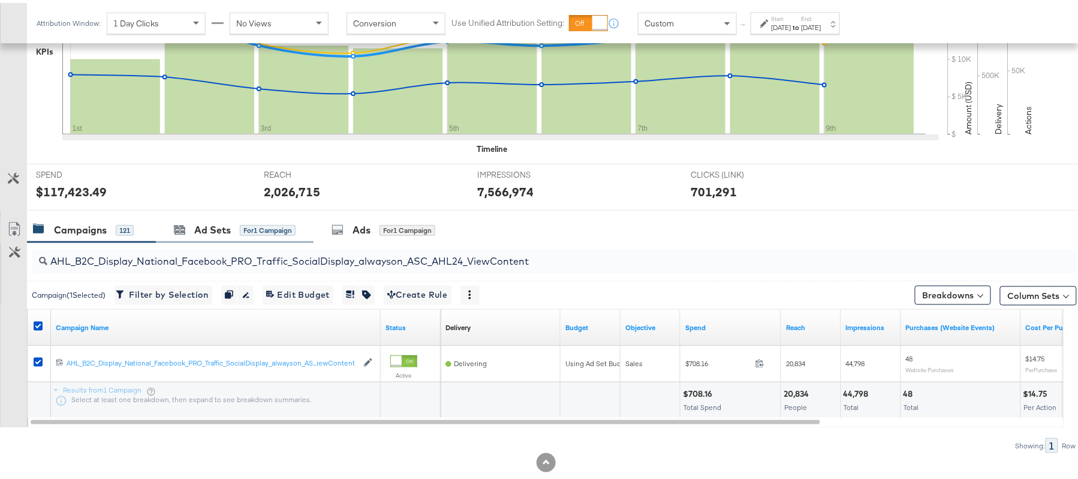
click at [190, 236] on div "Ad Sets for 1 Campaign" at bounding box center [235, 227] width 158 height 26
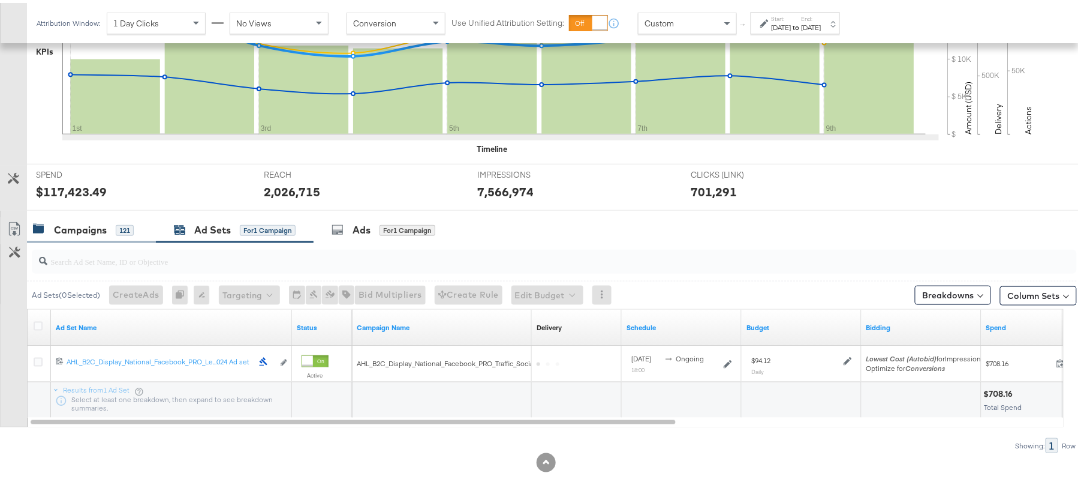
click at [101, 222] on div "Campaigns" at bounding box center [80, 227] width 53 height 14
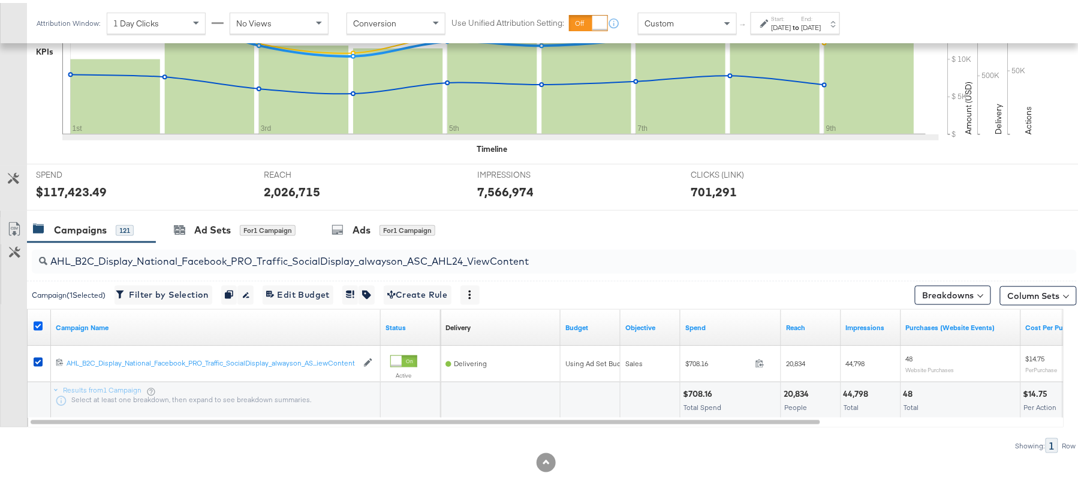
click at [37, 323] on icon at bounding box center [38, 322] width 9 height 9
click at [0, 0] on input "checkbox" at bounding box center [0, 0] width 0 height 0
